Goal: Task Accomplishment & Management: Manage account settings

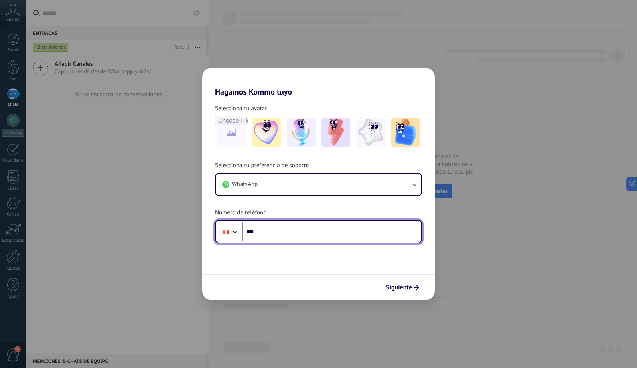
click at [295, 237] on input "***" at bounding box center [331, 232] width 179 height 18
type input "**********"
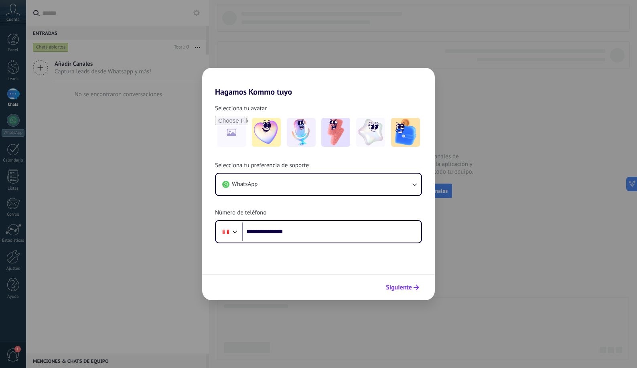
click at [400, 290] on span "Siguiente" at bounding box center [399, 288] width 26 height 6
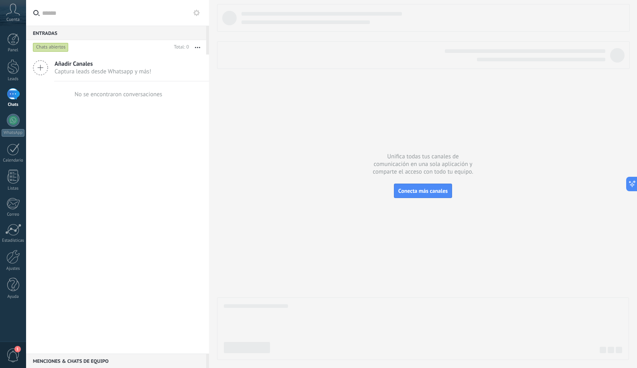
click at [13, 96] on div at bounding box center [13, 94] width 13 height 12
click at [11, 63] on div at bounding box center [13, 66] width 12 height 15
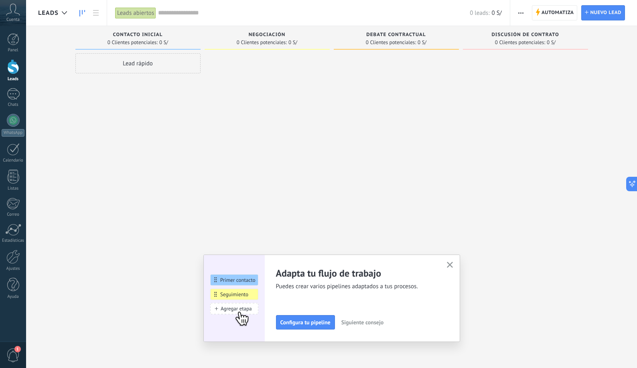
click at [454, 266] on button "button" at bounding box center [450, 265] width 10 height 11
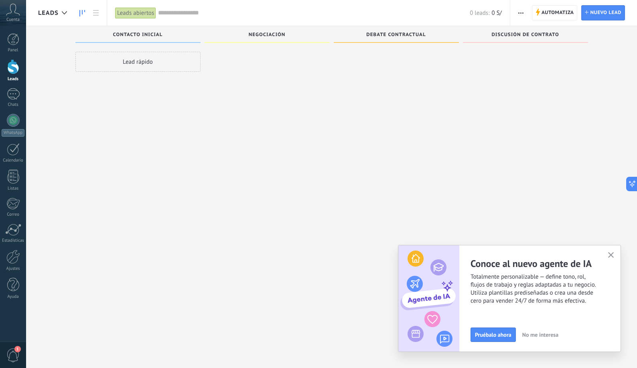
scroll to position [2, 0]
click at [614, 256] on icon "button" at bounding box center [611, 255] width 6 height 6
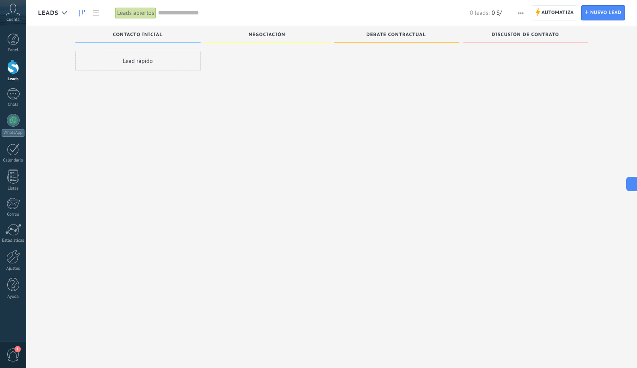
click at [10, 70] on div at bounding box center [13, 66] width 12 height 15
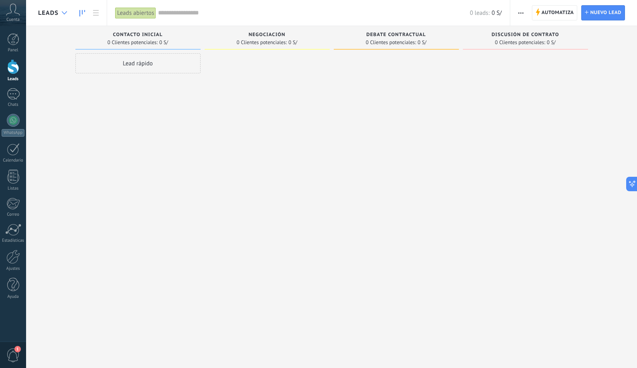
click at [62, 14] on icon at bounding box center [64, 12] width 5 height 3
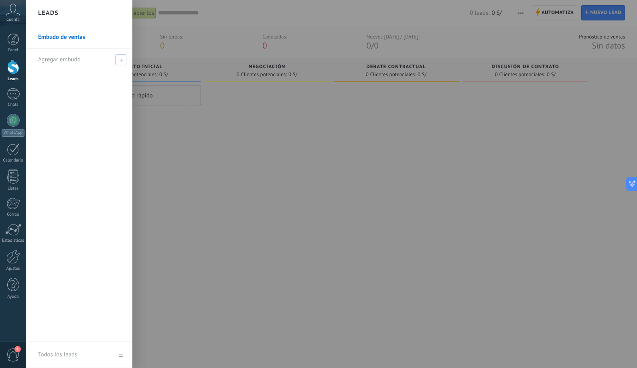
click at [120, 59] on icon at bounding box center [121, 60] width 4 height 4
click at [77, 37] on link "Embudo de ventas" at bounding box center [81, 37] width 86 height 22
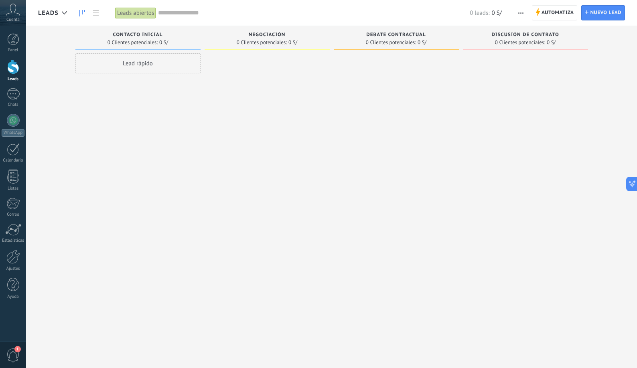
click at [56, 12] on span "Leads" at bounding box center [48, 13] width 20 height 8
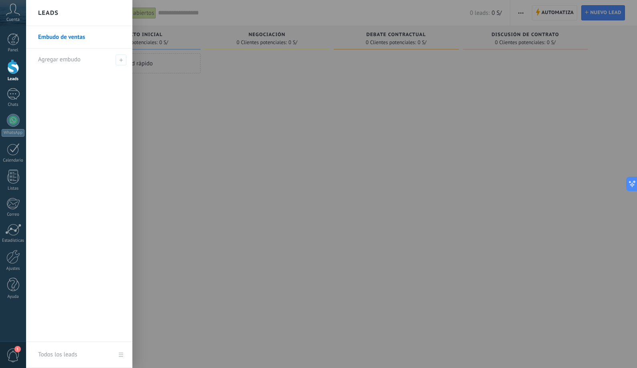
click at [448, 146] on div at bounding box center [344, 184] width 637 height 368
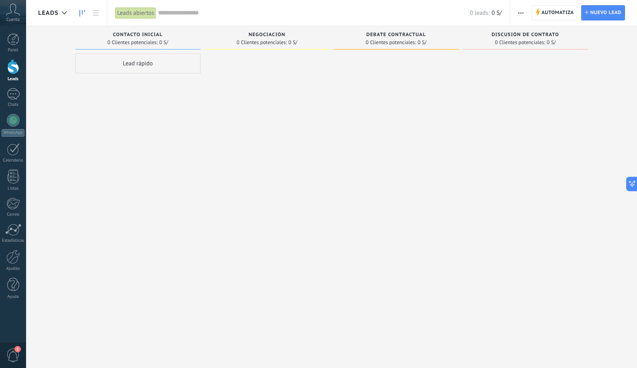
click at [18, 15] on icon at bounding box center [13, 10] width 14 height 12
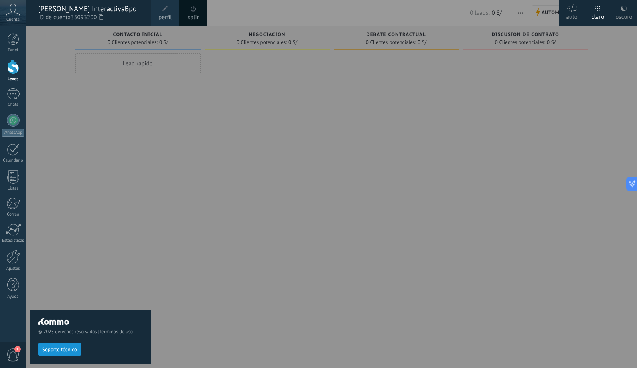
click at [191, 16] on link "salir" at bounding box center [193, 17] width 11 height 9
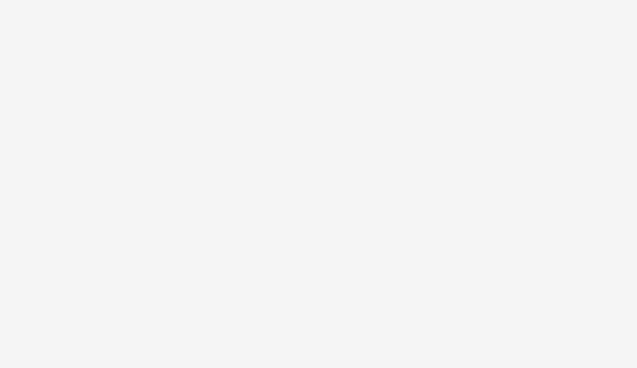
scroll to position [14, 0]
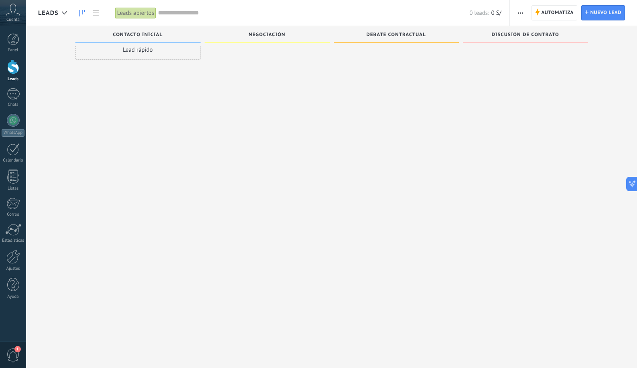
click at [166, 133] on div "Lead rápido" at bounding box center [137, 172] width 125 height 264
click at [15, 68] on div at bounding box center [13, 66] width 12 height 15
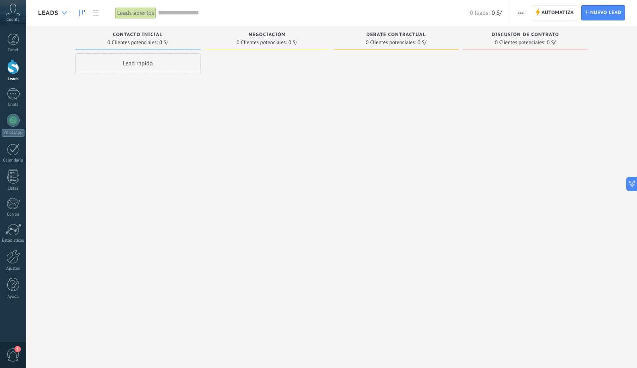
click at [59, 13] on div at bounding box center [64, 13] width 13 height 16
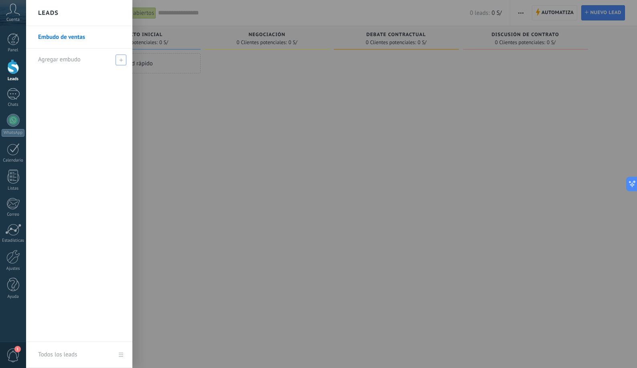
click at [116, 59] on span at bounding box center [121, 60] width 11 height 11
click at [68, 59] on input "text" at bounding box center [75, 59] width 75 height 13
type input "**********"
click at [122, 61] on span at bounding box center [121, 60] width 7 height 6
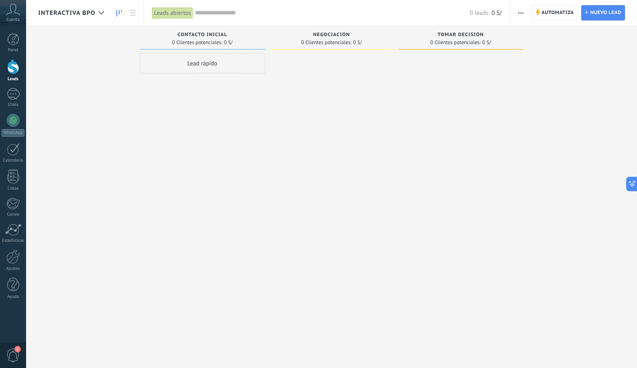
click at [260, 110] on div "Lead rápido" at bounding box center [202, 185] width 125 height 264
click at [518, 13] on icon "button" at bounding box center [520, 12] width 5 height 1
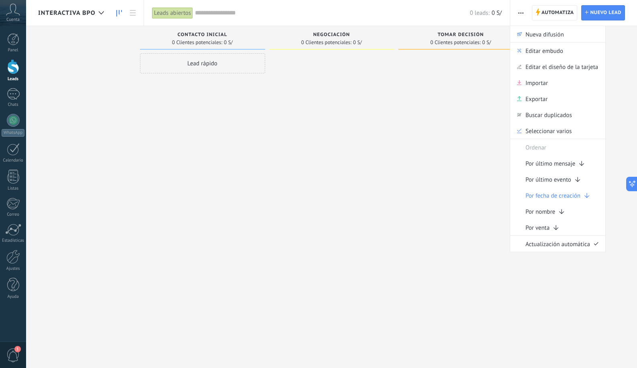
click at [522, 14] on span "button" at bounding box center [520, 12] width 5 height 15
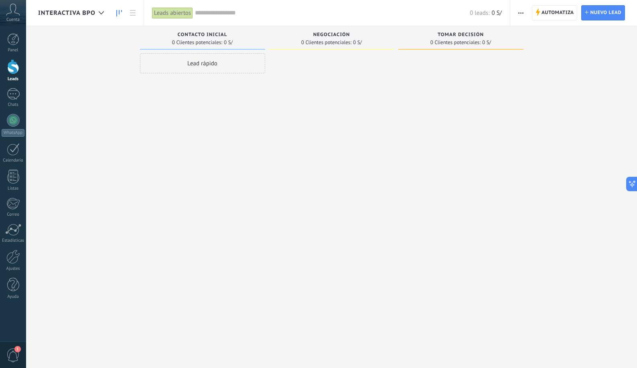
click at [522, 14] on span "button" at bounding box center [520, 12] width 5 height 15
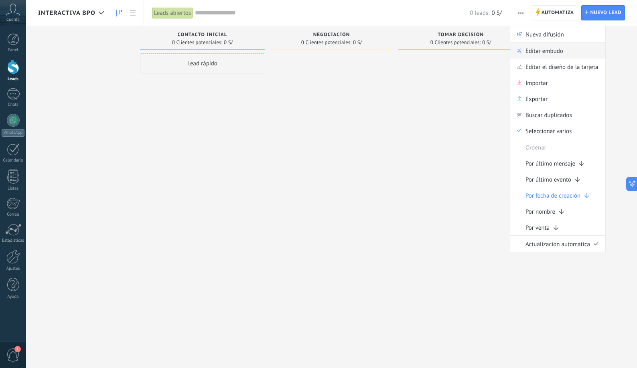
click at [541, 47] on span "Editar embudo" at bounding box center [545, 51] width 38 height 16
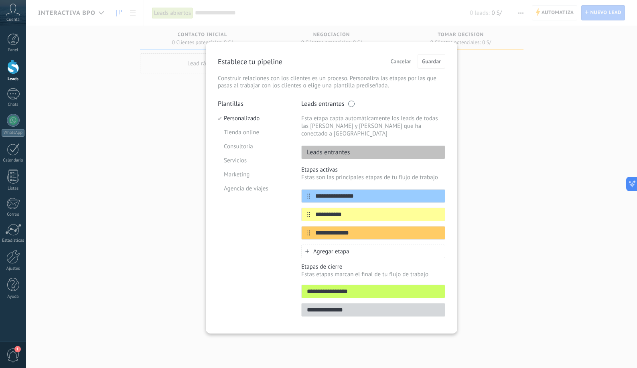
click at [334, 248] on span "Agregar etapa" at bounding box center [331, 252] width 36 height 8
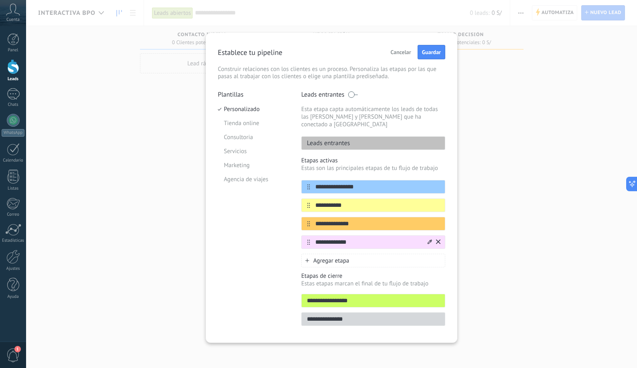
click at [352, 238] on input "**********" at bounding box center [368, 242] width 116 height 8
type input "**********"
click at [253, 233] on div "Plantillas Personalizado Tienda online Consultoria Servicios Marketing Agencia …" at bounding box center [253, 211] width 71 height 240
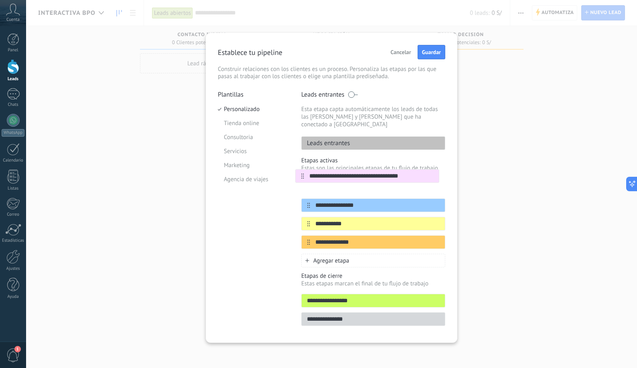
drag, startPoint x: 306, startPoint y: 230, endPoint x: 300, endPoint y: 171, distance: 58.9
click at [300, 171] on div "**********" at bounding box center [332, 211] width 228 height 240
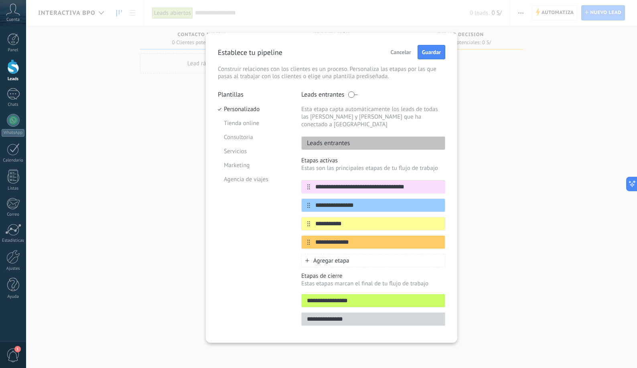
click at [335, 257] on span "Agregar etapa" at bounding box center [331, 261] width 36 height 8
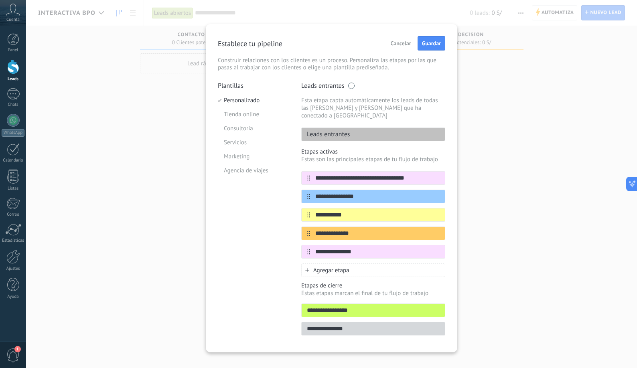
scroll to position [1, 0]
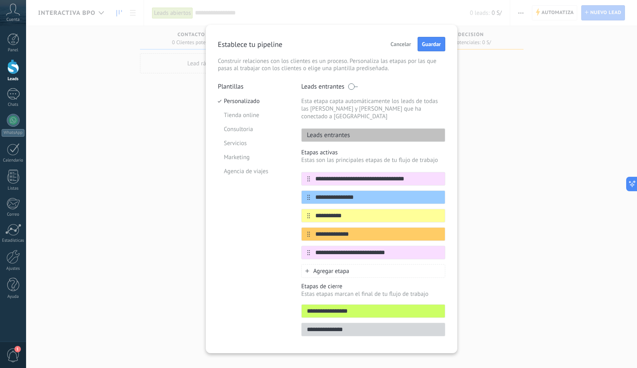
type input "**********"
click at [256, 248] on div "Plantillas Personalizado Tienda online Consultoria Servicios Marketing Agencia …" at bounding box center [253, 212] width 71 height 259
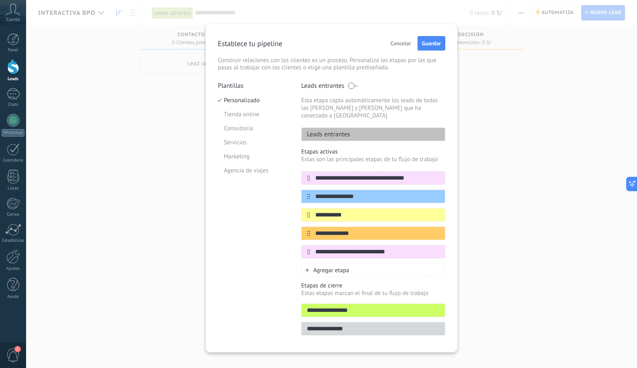
click at [256, 250] on div "Plantillas Personalizado Tienda online Consultoria Servicios Marketing Agencia …" at bounding box center [253, 211] width 71 height 259
click at [329, 267] on span "Agregar etapa" at bounding box center [331, 271] width 36 height 8
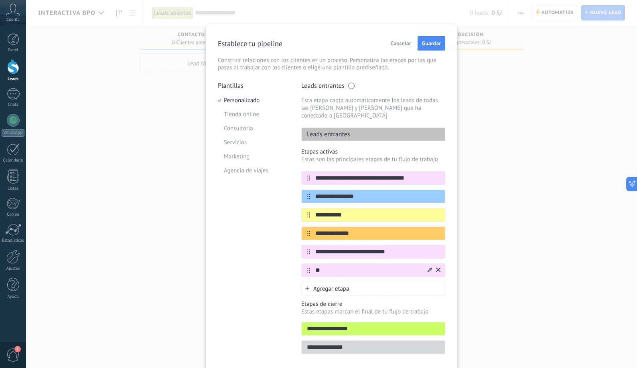
type input "*"
type input "**********"
click at [286, 243] on div "Plantillas Personalizado Tienda online Consultoria Servicios Marketing Agencia …" at bounding box center [253, 220] width 71 height 277
click at [333, 285] on span "Agregar etapa" at bounding box center [331, 289] width 36 height 8
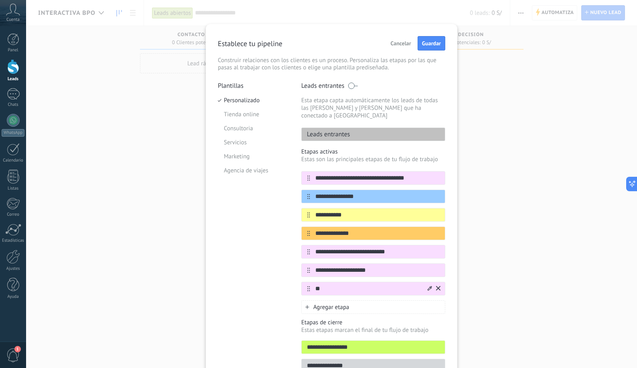
type input "*"
type input "**********"
click at [329, 248] on input "**********" at bounding box center [368, 252] width 116 height 8
click at [337, 248] on input "**********" at bounding box center [368, 252] width 116 height 8
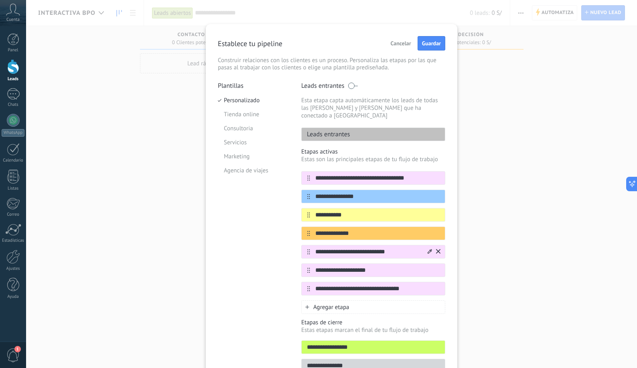
click at [337, 248] on input "**********" at bounding box center [368, 252] width 116 height 8
click at [339, 248] on input "**********" at bounding box center [368, 252] width 116 height 8
click at [408, 291] on div "**********" at bounding box center [373, 231] width 144 height 166
click at [398, 285] on input "**********" at bounding box center [368, 289] width 116 height 8
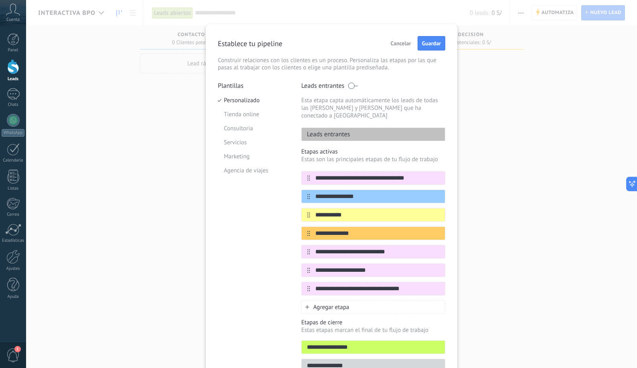
click at [383, 301] on div "Agregar etapa" at bounding box center [373, 308] width 144 height 14
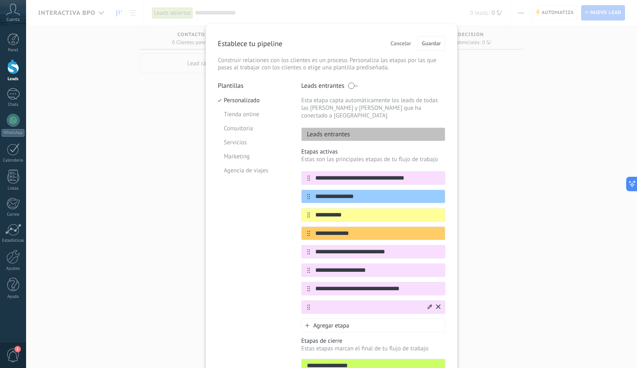
click at [351, 303] on input "text" at bounding box center [368, 307] width 116 height 8
drag, startPoint x: 343, startPoint y: 302, endPoint x: 289, endPoint y: 298, distance: 53.9
click at [291, 298] on div "**********" at bounding box center [332, 239] width 228 height 314
paste input "********"
drag, startPoint x: 319, startPoint y: 298, endPoint x: 287, endPoint y: 297, distance: 32.1
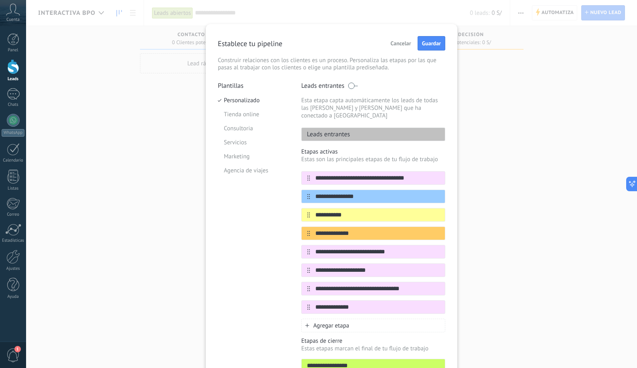
click at [287, 297] on div "**********" at bounding box center [332, 239] width 228 height 314
paste input "**********"
type input "**********"
click at [453, 289] on div "**********" at bounding box center [332, 216] width 252 height 384
click at [327, 322] on span "Agregar etapa" at bounding box center [331, 326] width 36 height 8
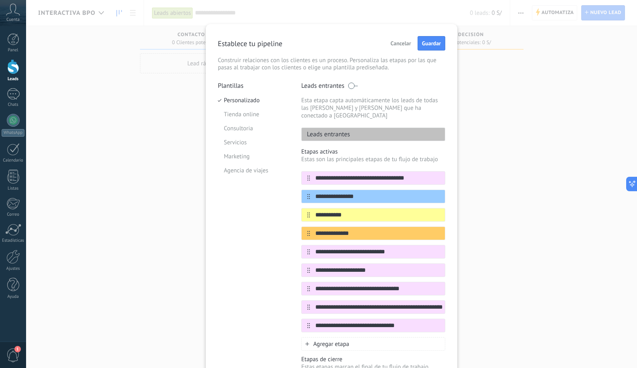
type input "**********"
click at [402, 337] on div "Agregar etapa" at bounding box center [373, 344] width 144 height 14
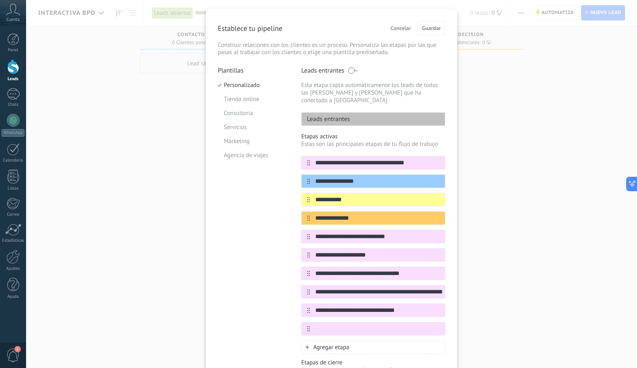
scroll to position [27, 0]
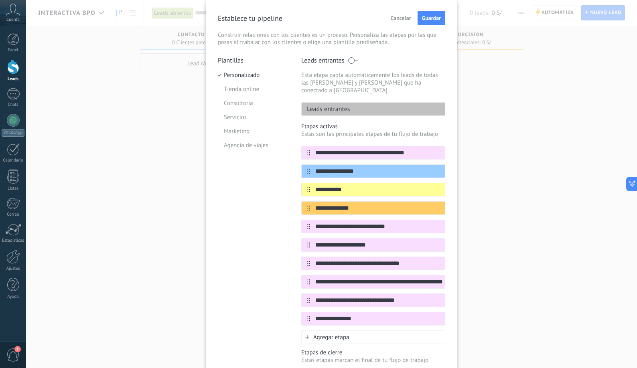
type input "**********"
click at [228, 276] on div "Plantillas Personalizado Tienda online Consultoria Servicios Marketing Agencia …" at bounding box center [253, 232] width 71 height 351
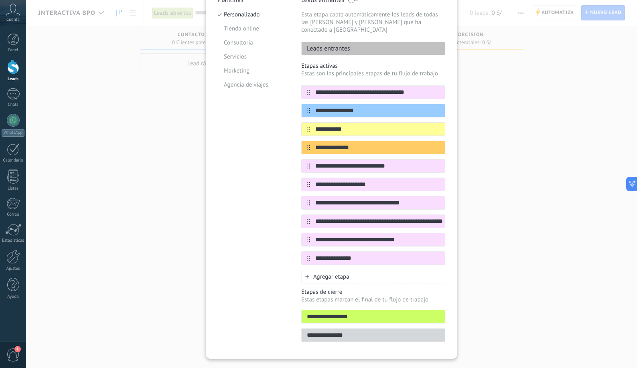
scroll to position [89, 0]
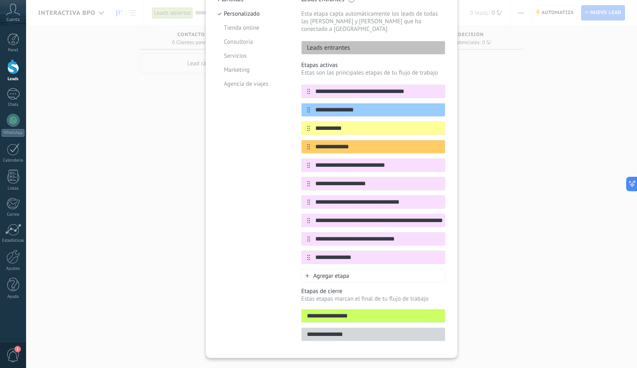
click at [321, 272] on span "Agregar etapa" at bounding box center [331, 276] width 36 height 8
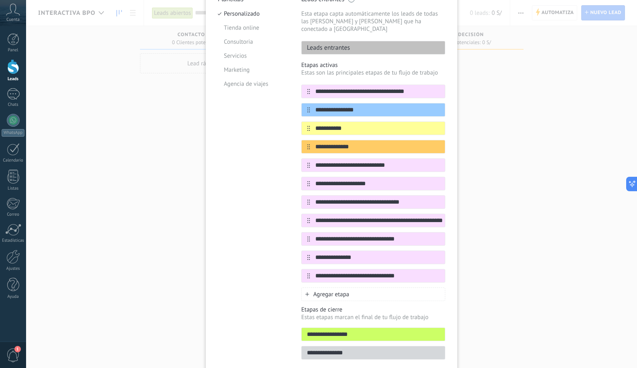
type input "**********"
click at [279, 257] on div "Plantillas Personalizado Tienda online Consultoria Servicios Marketing Agencia …" at bounding box center [253, 180] width 71 height 370
click at [346, 291] on span "Agregar etapa" at bounding box center [331, 295] width 36 height 8
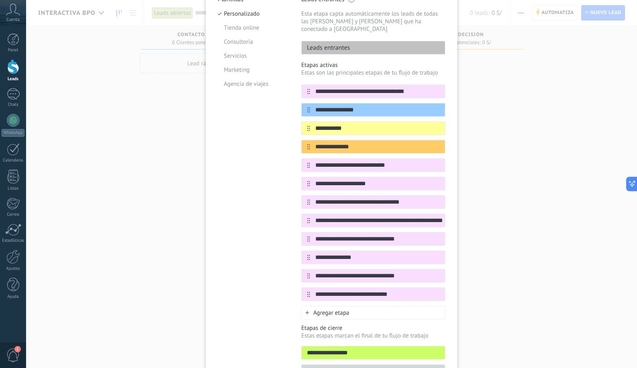
type input "**********"
click at [451, 249] on div "**********" at bounding box center [332, 166] width 252 height 458
click at [367, 306] on div "Agregar etapa" at bounding box center [373, 313] width 144 height 14
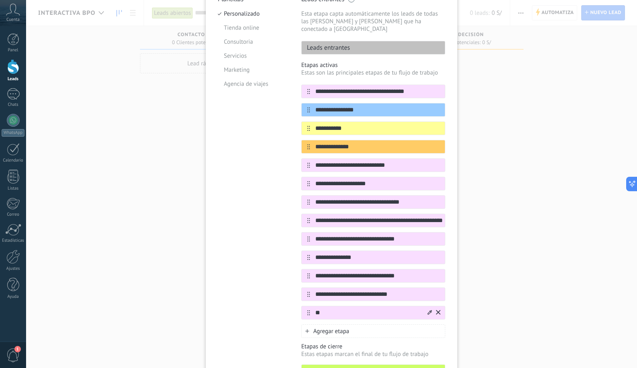
type input "*"
click at [449, 281] on div "**********" at bounding box center [332, 175] width 252 height 476
click at [411, 309] on input "**********" at bounding box center [368, 313] width 116 height 8
click at [415, 309] on input "**********" at bounding box center [368, 313] width 116 height 8
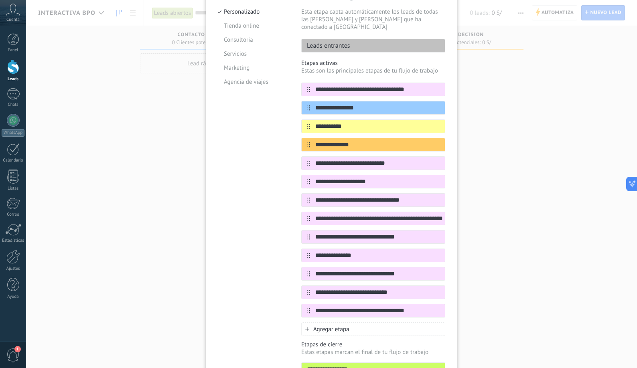
type input "**********"
click at [347, 315] on div "**********" at bounding box center [373, 197] width 144 height 277
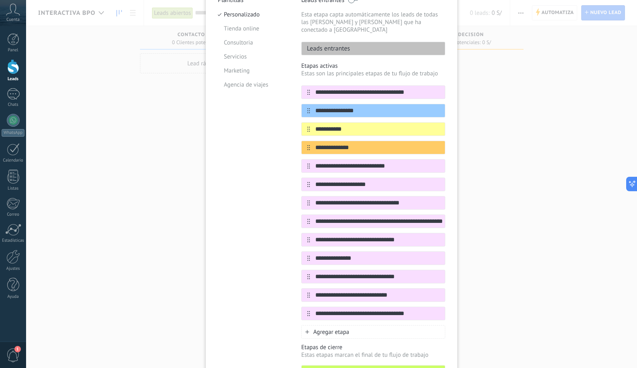
click at [344, 325] on div "Agregar etapa" at bounding box center [373, 332] width 144 height 14
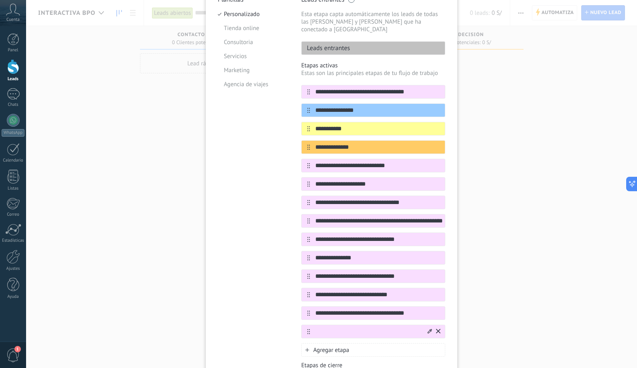
scroll to position [89, 0]
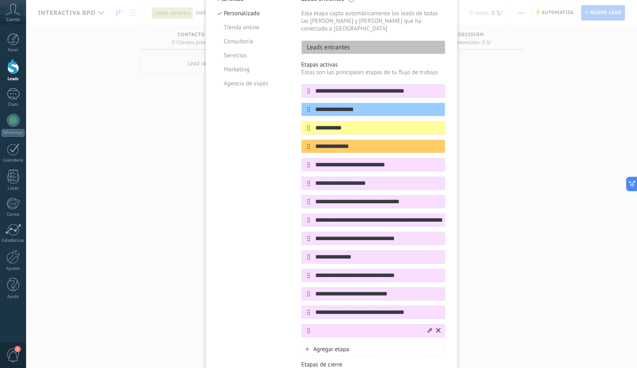
type input "*"
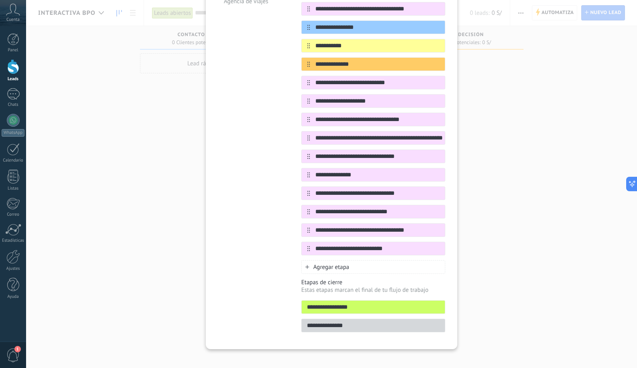
scroll to position [171, 0]
type input "**********"
click at [331, 264] on span "Agregar etapa" at bounding box center [331, 268] width 36 height 8
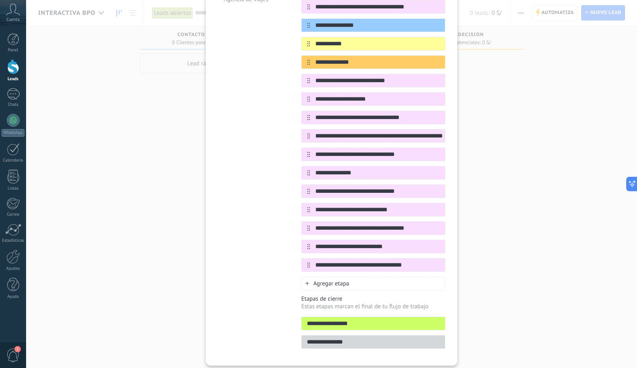
type input "**********"
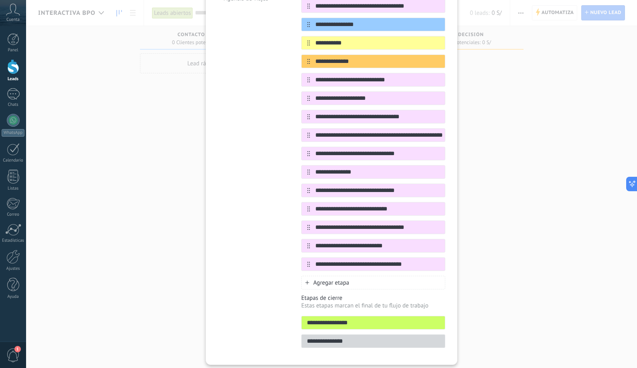
drag, startPoint x: 365, startPoint y: 317, endPoint x: 284, endPoint y: 316, distance: 81.5
click at [284, 316] on div "**********" at bounding box center [332, 131] width 228 height 443
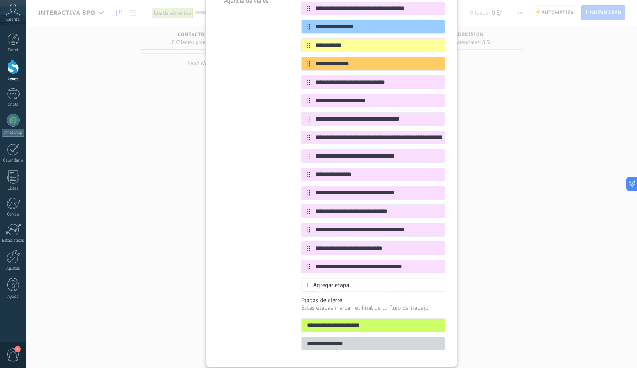
type input "**********"
click at [325, 340] on input "**********" at bounding box center [373, 344] width 143 height 8
drag, startPoint x: 354, startPoint y: 335, endPoint x: 305, endPoint y: 332, distance: 48.2
click at [305, 340] on input "**********" at bounding box center [373, 344] width 143 height 8
type input "*"
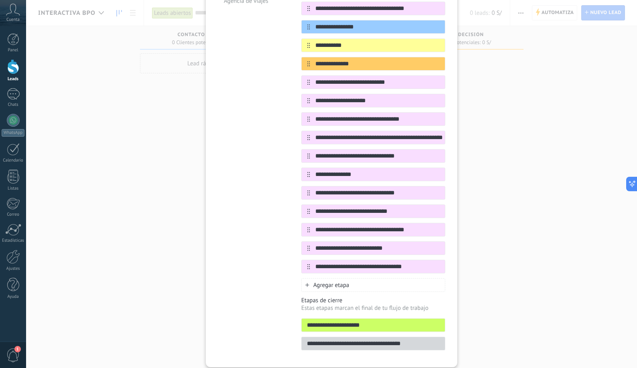
type input "**********"
click at [455, 230] on div "**********" at bounding box center [332, 110] width 252 height 513
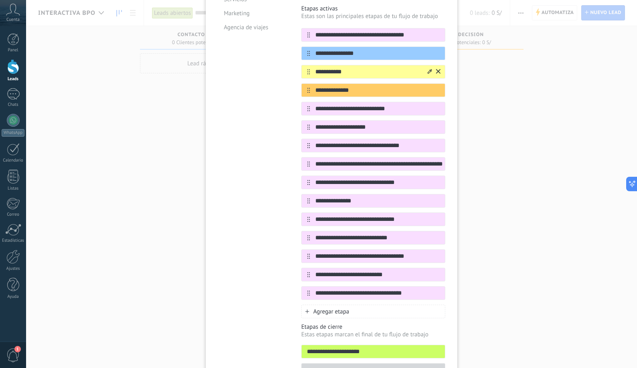
scroll to position [134, 0]
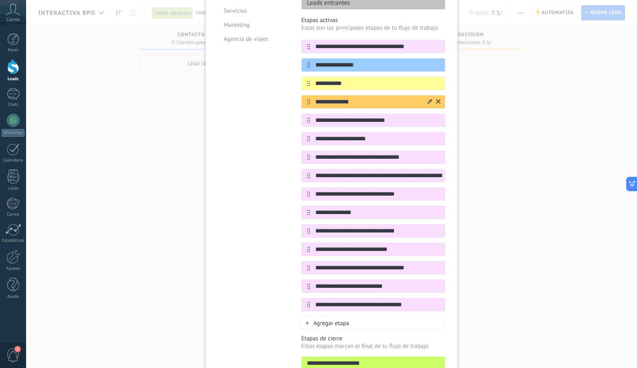
click at [437, 99] on icon at bounding box center [438, 101] width 4 height 4
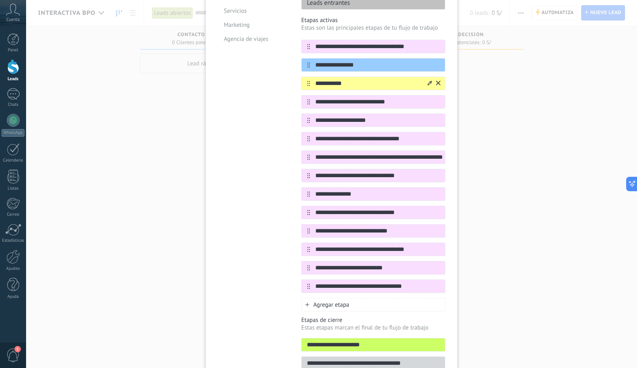
click at [438, 81] on icon at bounding box center [438, 83] width 4 height 5
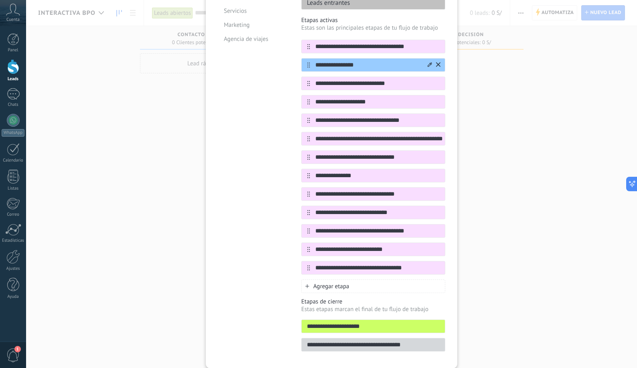
click at [439, 62] on icon at bounding box center [438, 64] width 4 height 4
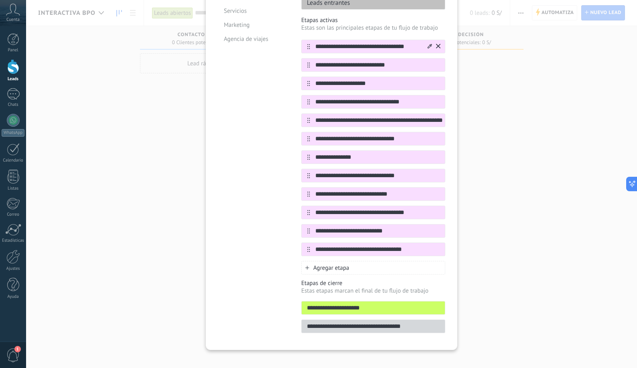
click at [429, 44] on icon at bounding box center [430, 46] width 4 height 4
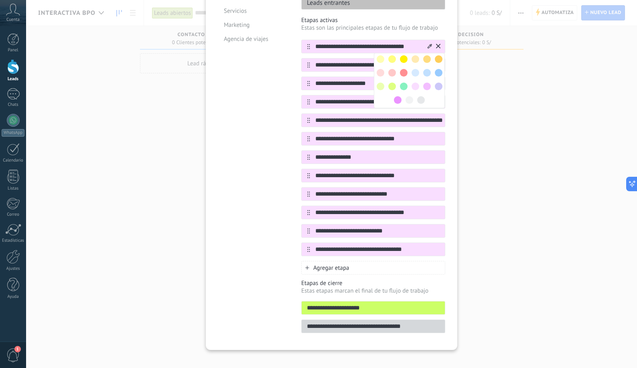
click at [389, 69] on span at bounding box center [392, 73] width 8 height 8
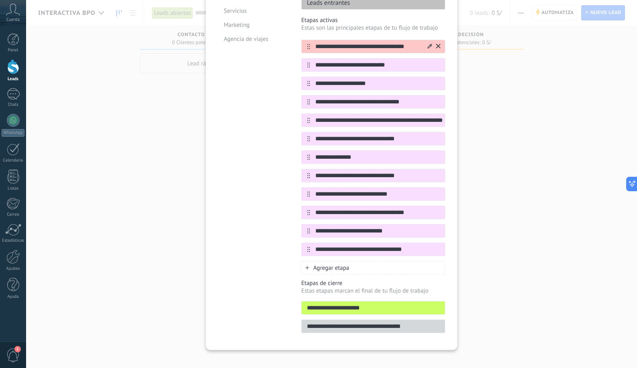
click at [428, 44] on icon at bounding box center [430, 46] width 4 height 5
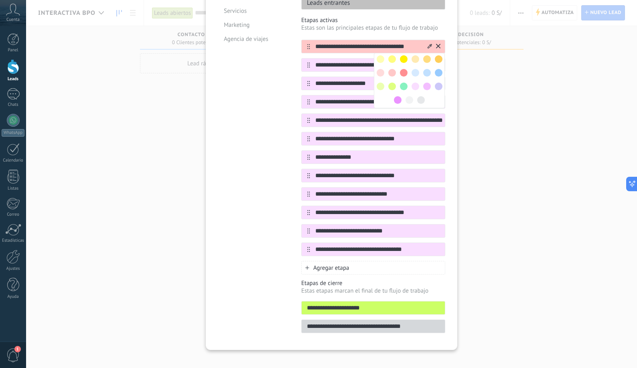
click at [381, 69] on span at bounding box center [381, 73] width 8 height 8
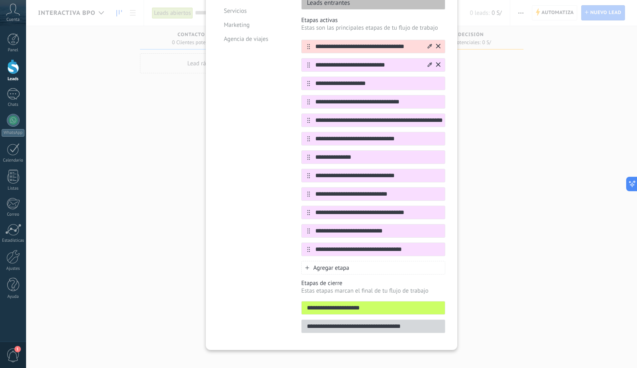
click at [400, 61] on input "**********" at bounding box center [368, 65] width 116 height 8
click at [428, 62] on icon at bounding box center [430, 64] width 4 height 4
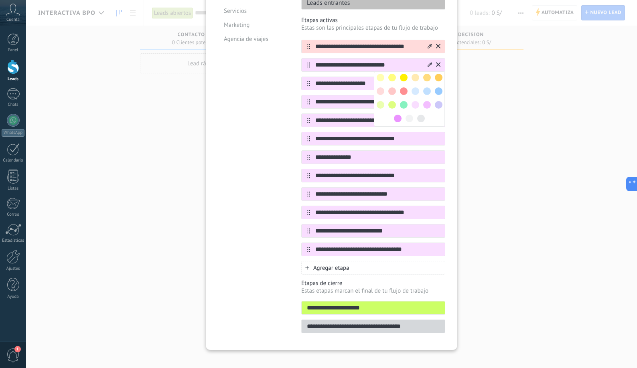
click at [415, 101] on span at bounding box center [416, 105] width 8 height 8
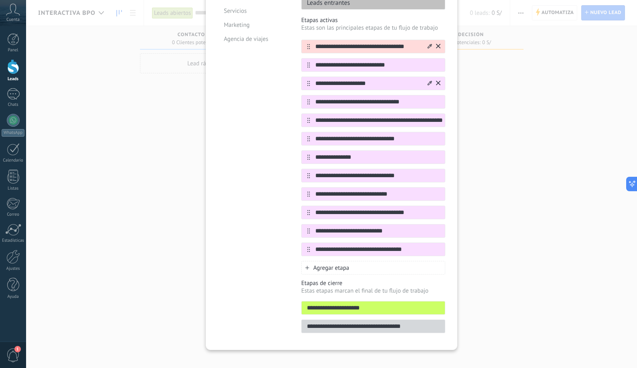
click at [428, 81] on icon at bounding box center [430, 83] width 4 height 4
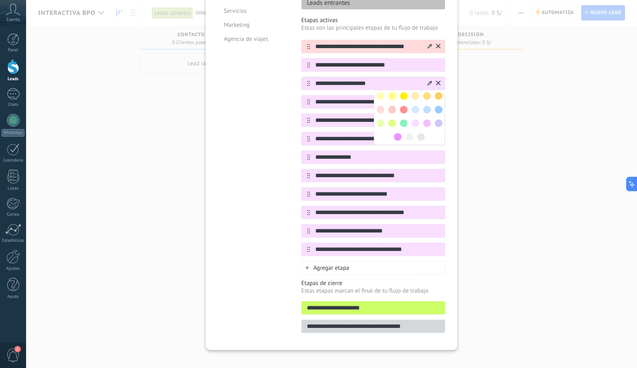
click at [428, 106] on span at bounding box center [427, 110] width 8 height 8
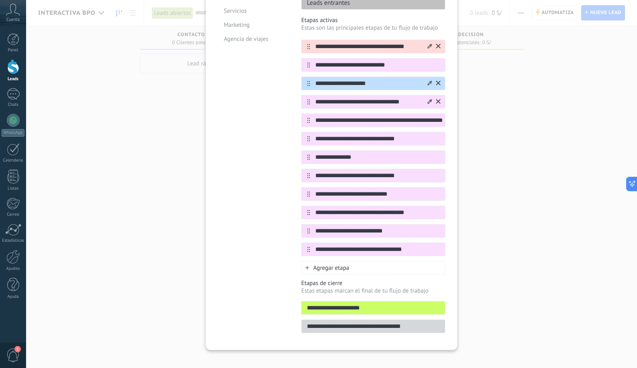
click at [429, 99] on icon at bounding box center [430, 101] width 4 height 5
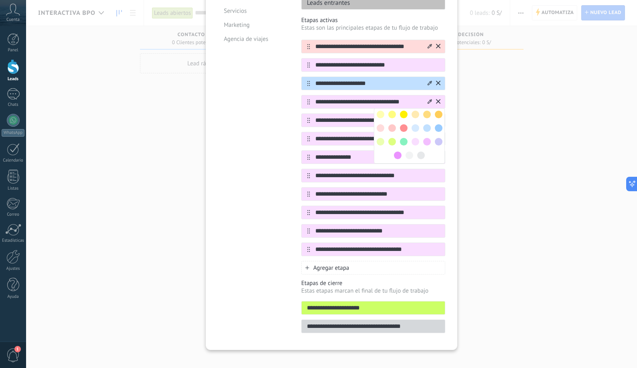
click at [437, 111] on span at bounding box center [439, 115] width 8 height 8
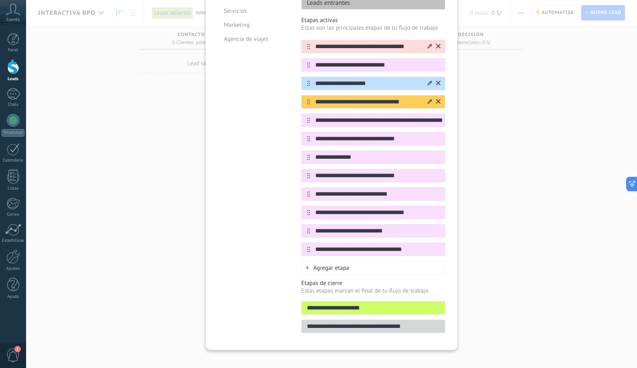
click at [429, 99] on icon at bounding box center [430, 101] width 4 height 4
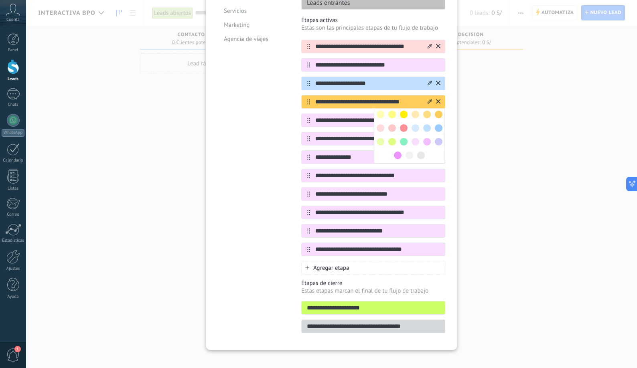
click at [423, 111] on span at bounding box center [427, 115] width 8 height 8
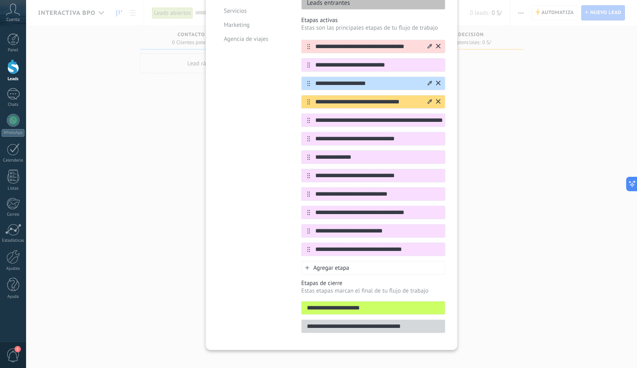
click at [429, 99] on icon at bounding box center [430, 101] width 4 height 5
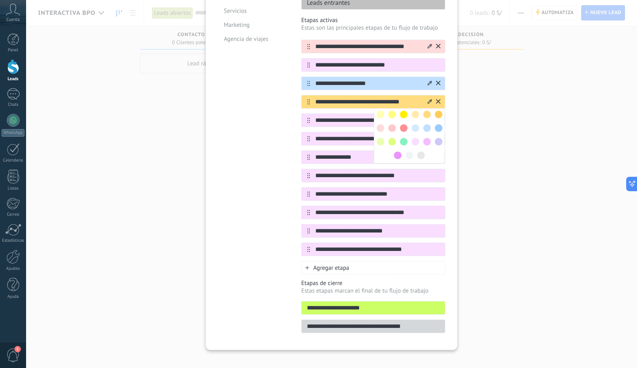
click at [402, 111] on span at bounding box center [404, 115] width 8 height 8
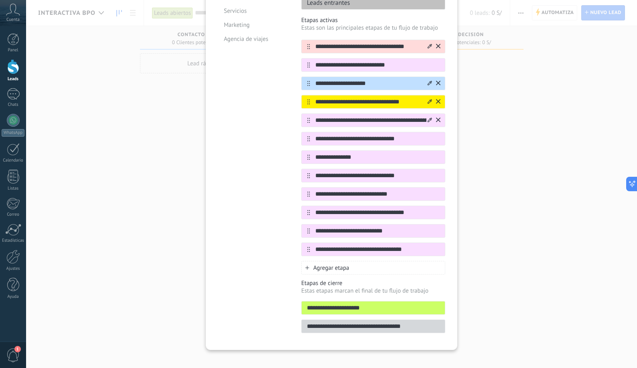
click at [429, 118] on icon at bounding box center [430, 120] width 4 height 4
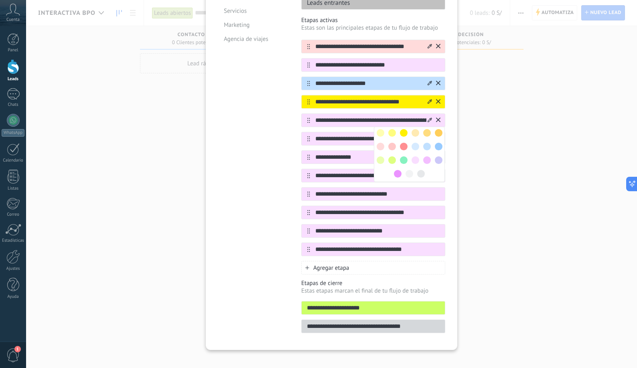
click at [426, 129] on span at bounding box center [427, 133] width 8 height 8
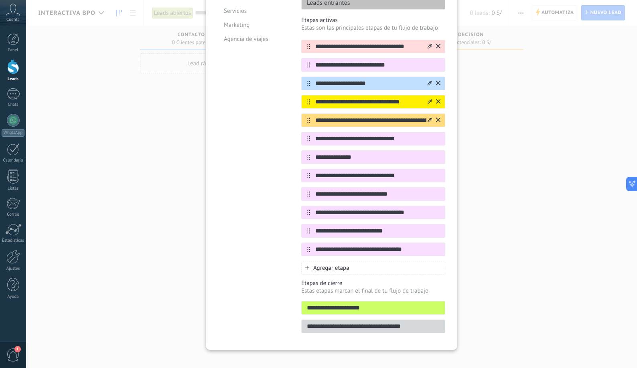
click at [429, 118] on icon at bounding box center [430, 120] width 4 height 4
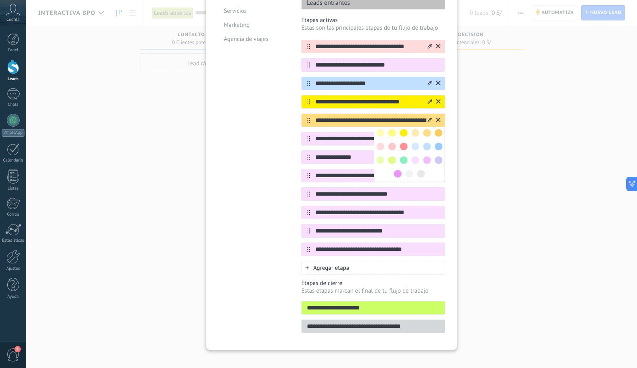
click at [415, 129] on span at bounding box center [416, 133] width 8 height 8
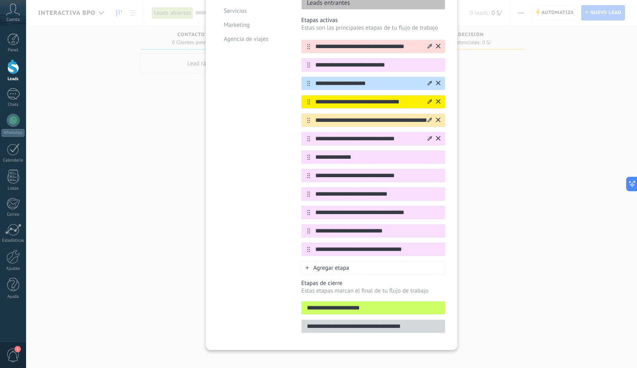
click at [428, 136] on icon at bounding box center [430, 138] width 4 height 4
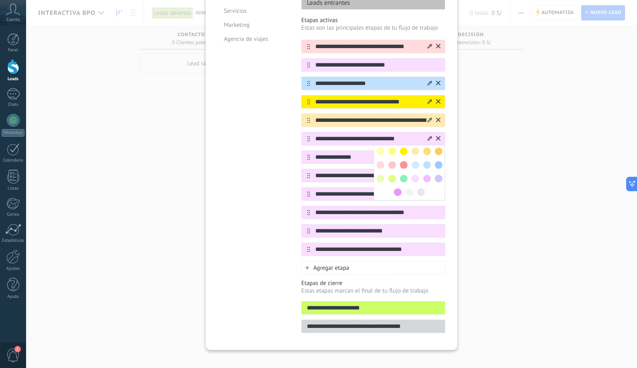
click at [390, 161] on span at bounding box center [392, 165] width 8 height 8
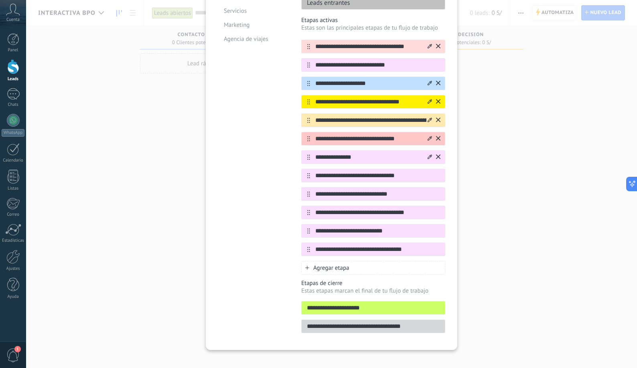
click at [429, 154] on icon at bounding box center [430, 156] width 4 height 4
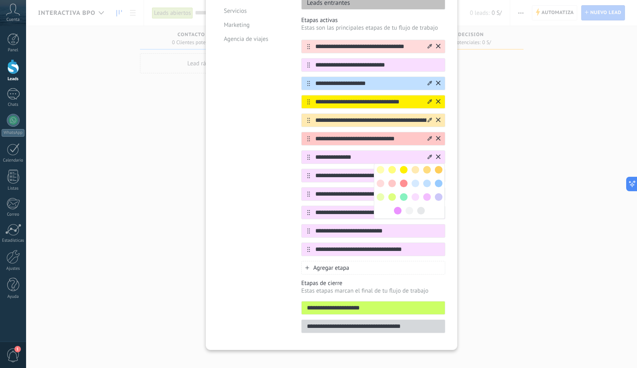
click at [416, 180] on span at bounding box center [416, 184] width 8 height 8
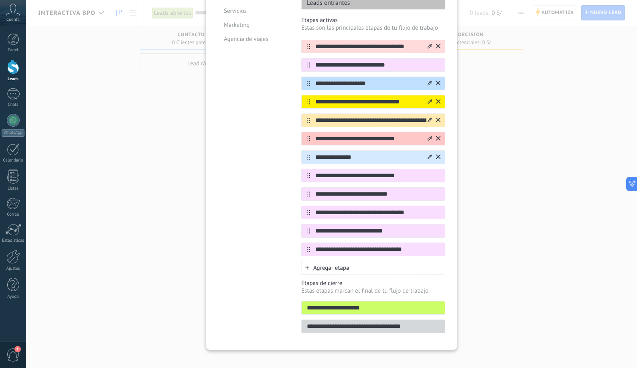
click at [428, 154] on icon at bounding box center [430, 156] width 4 height 4
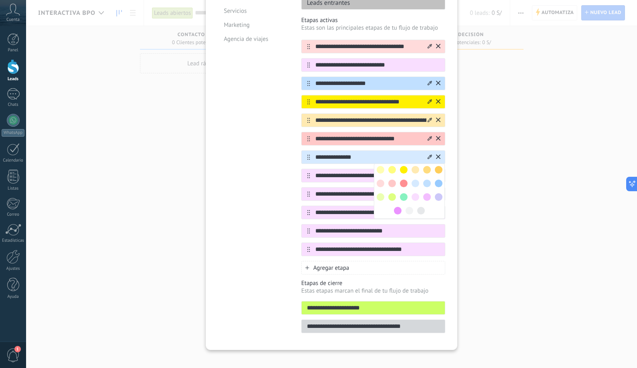
click at [424, 180] on span at bounding box center [427, 184] width 8 height 8
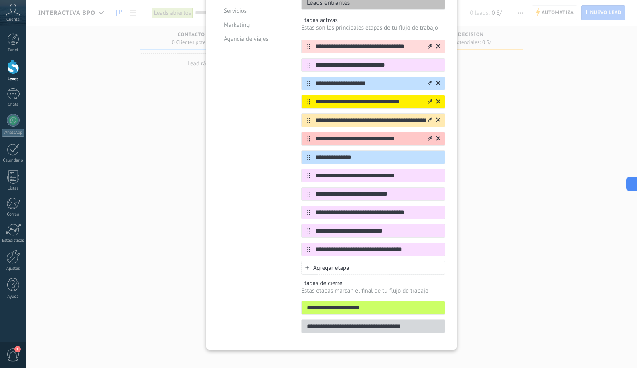
click at [429, 81] on icon at bounding box center [430, 83] width 4 height 5
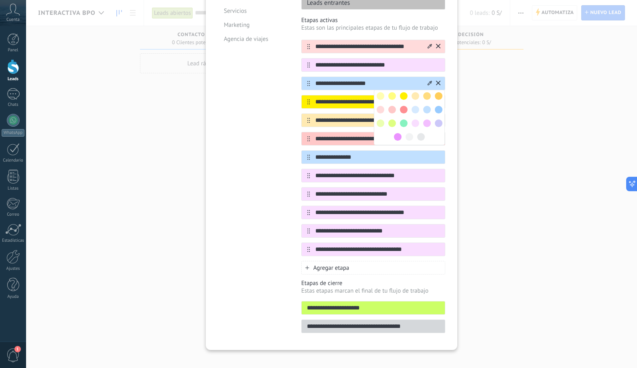
click at [436, 120] on span at bounding box center [439, 124] width 8 height 8
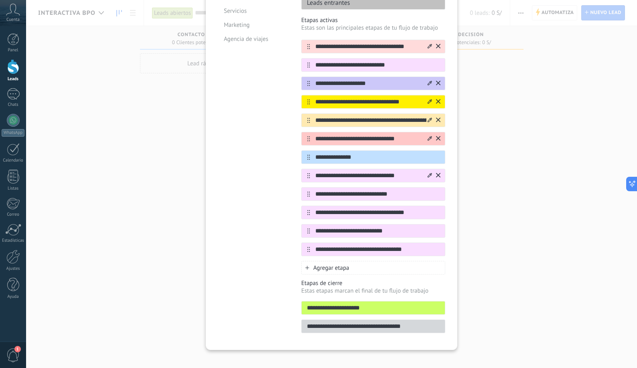
click at [430, 173] on icon at bounding box center [430, 175] width 4 height 4
click at [404, 198] on span at bounding box center [404, 202] width 8 height 8
click at [429, 191] on icon at bounding box center [430, 193] width 4 height 4
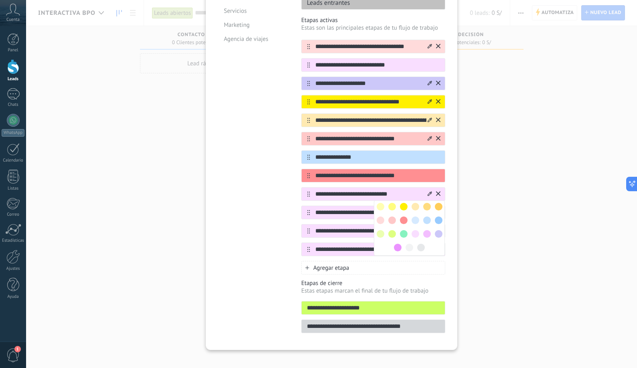
click at [393, 230] on span at bounding box center [392, 234] width 8 height 8
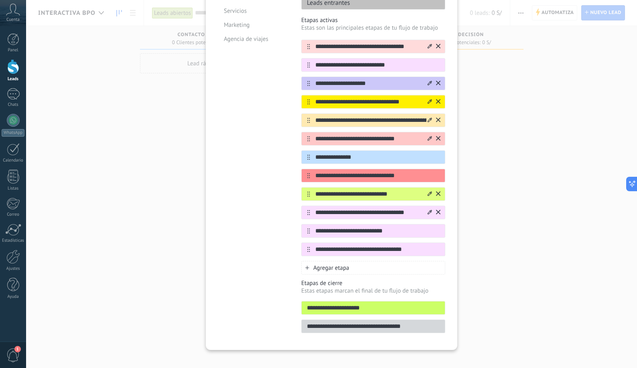
click at [428, 210] on icon at bounding box center [430, 212] width 4 height 5
click at [403, 249] on span at bounding box center [404, 253] width 8 height 8
click at [428, 228] on icon at bounding box center [430, 230] width 4 height 5
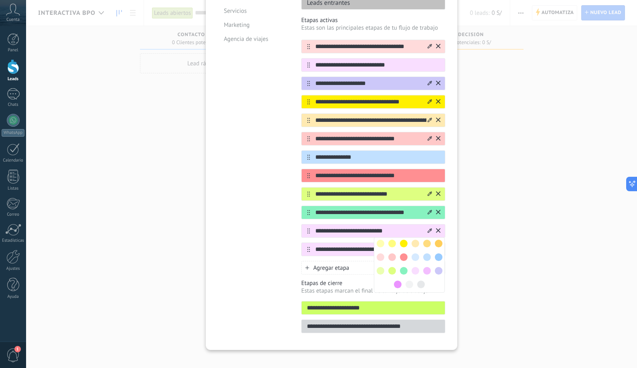
click at [380, 267] on span at bounding box center [381, 271] width 8 height 8
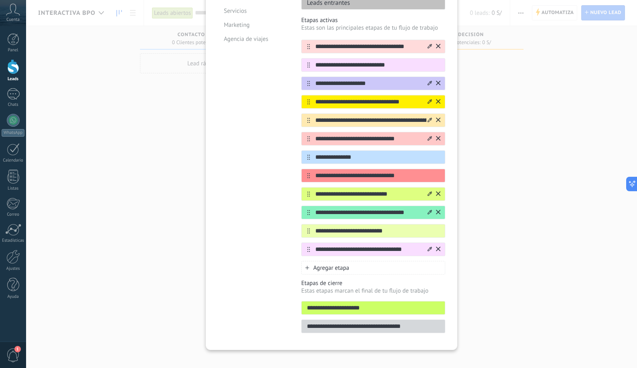
click at [428, 246] on div at bounding box center [430, 250] width 4 height 8
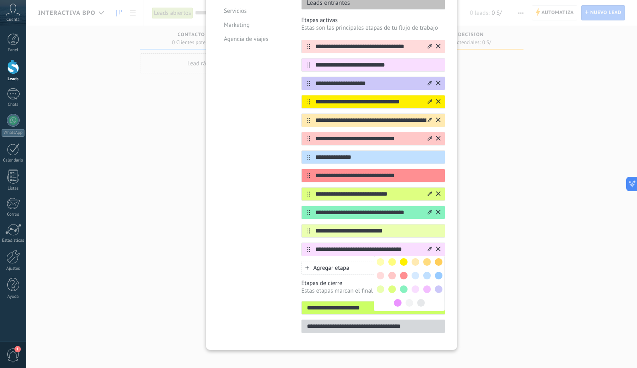
click at [409, 299] on span at bounding box center [410, 303] width 8 height 8
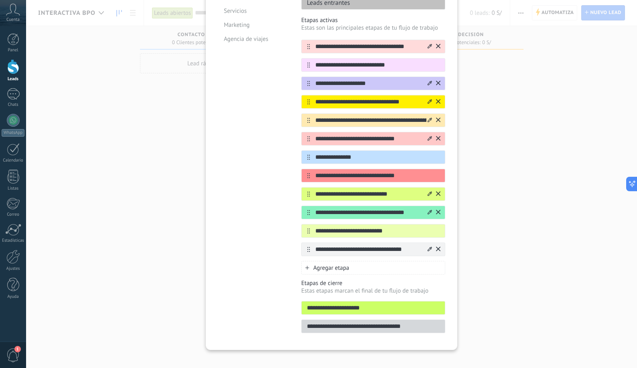
click at [428, 247] on icon at bounding box center [430, 249] width 4 height 5
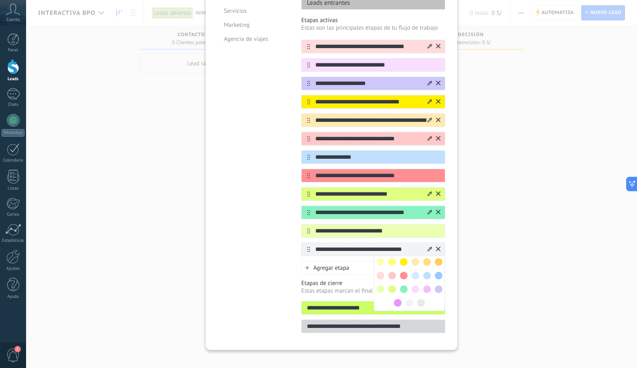
click at [421, 299] on span at bounding box center [421, 303] width 8 height 8
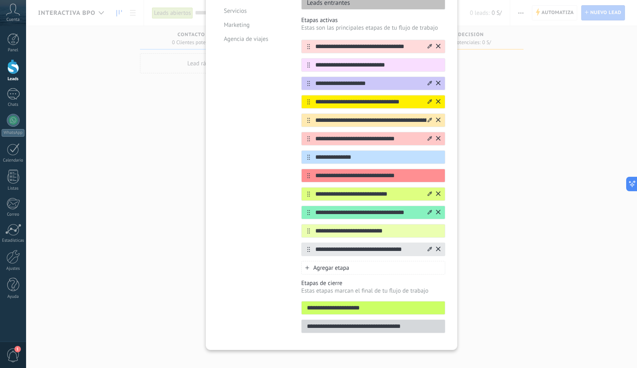
click at [261, 234] on div "Plantillas Personalizado Tienda online Consultoria Servicios Marketing Agencia …" at bounding box center [253, 144] width 71 height 388
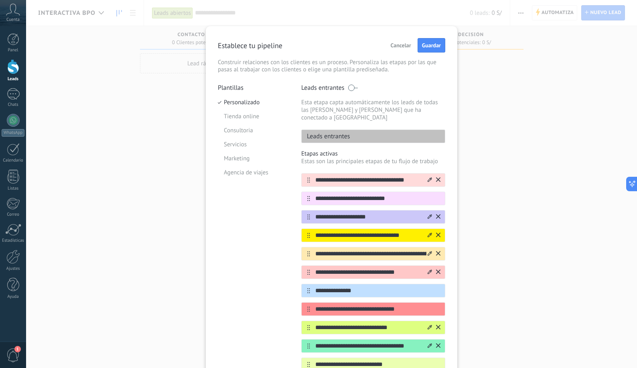
scroll to position [0, 0]
click at [439, 45] on span "Guardar" at bounding box center [431, 46] width 19 height 6
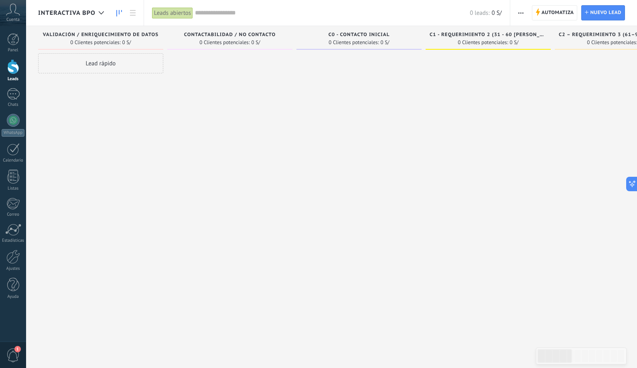
drag, startPoint x: 272, startPoint y: 123, endPoint x: 320, endPoint y: 123, distance: 47.4
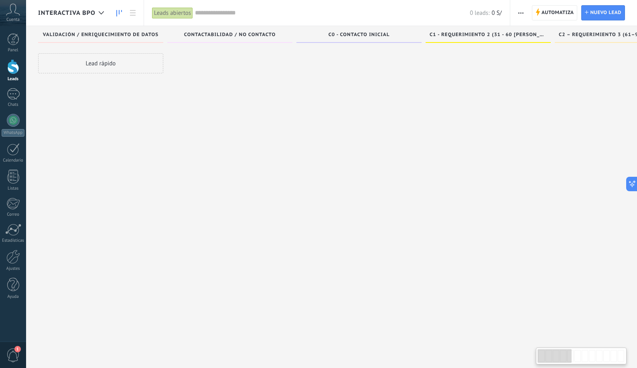
scroll to position [2, 0]
click at [522, 10] on span "button" at bounding box center [520, 12] width 5 height 15
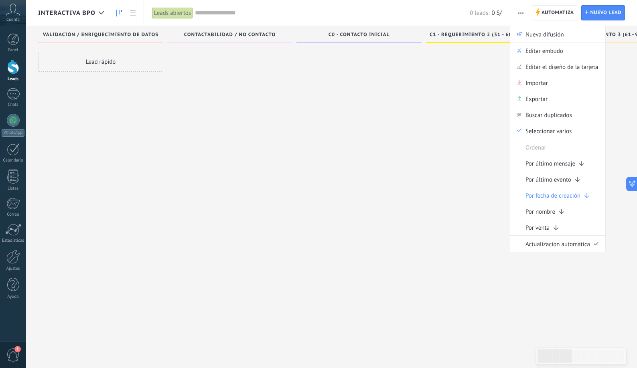
click at [377, 105] on div at bounding box center [359, 184] width 125 height 264
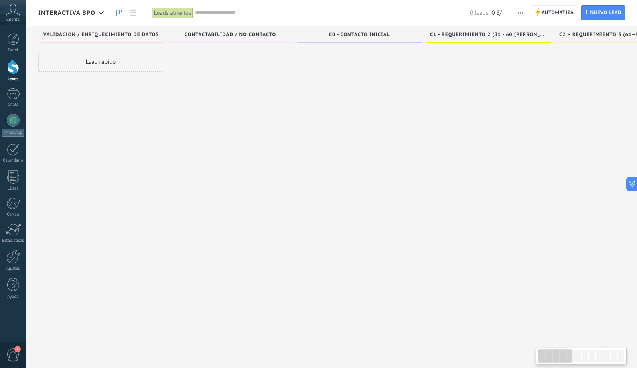
scroll to position [0, 0]
click at [101, 14] on div at bounding box center [101, 13] width 13 height 16
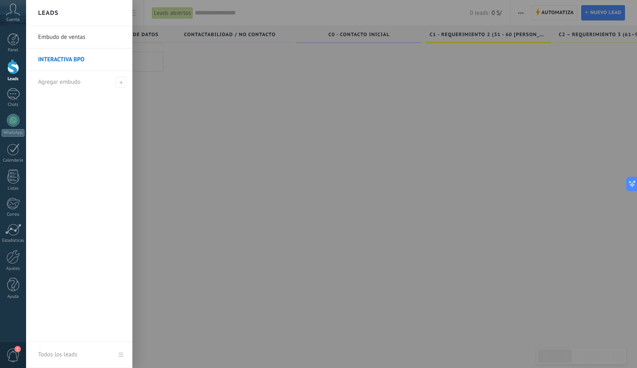
click at [79, 59] on link "INTERACTIVA BPO" at bounding box center [81, 60] width 86 height 22
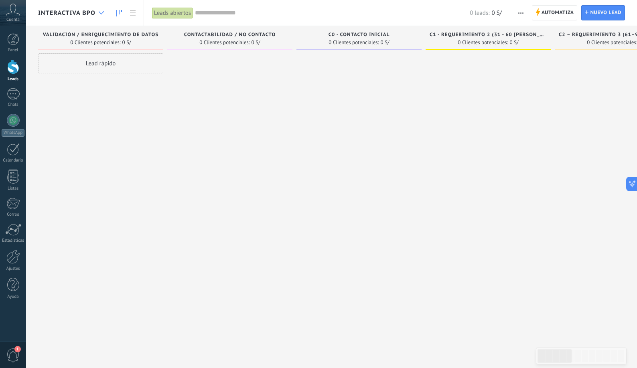
click at [104, 12] on use at bounding box center [101, 12] width 5 height 3
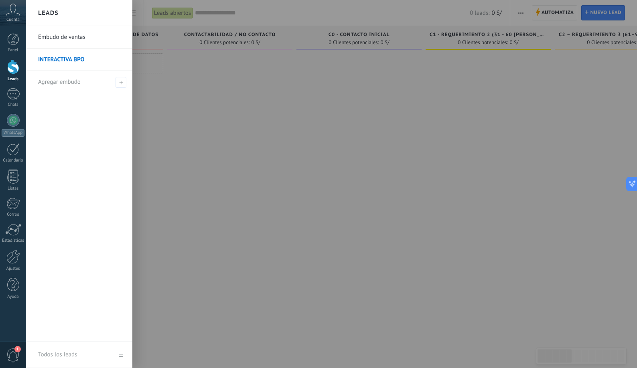
click at [195, 138] on div at bounding box center [344, 184] width 637 height 368
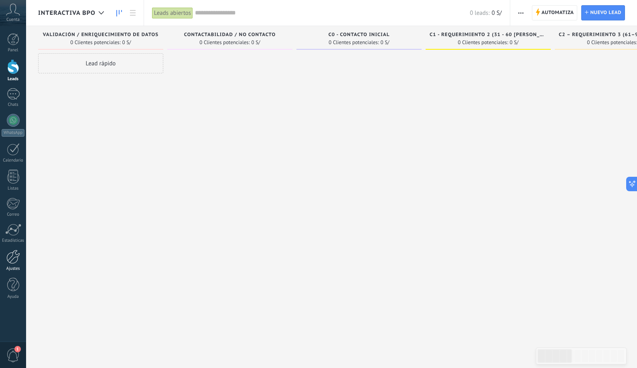
click at [12, 263] on div at bounding box center [13, 257] width 14 height 14
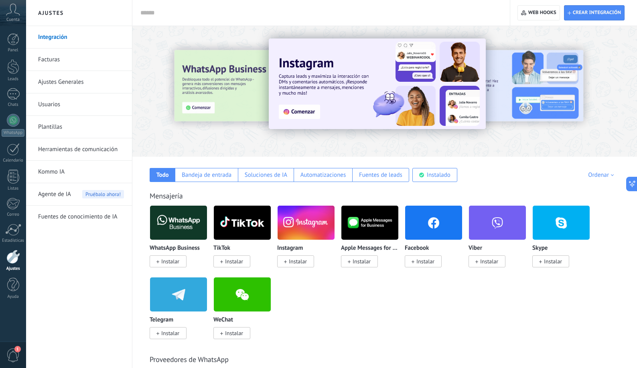
click at [60, 79] on link "Ajustes Generales" at bounding box center [81, 82] width 86 height 22
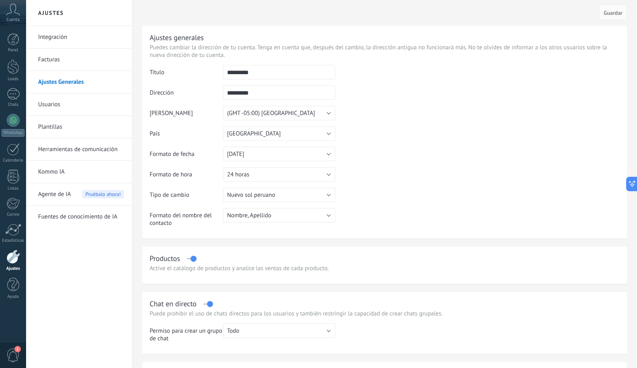
click at [63, 37] on link "Integración" at bounding box center [81, 37] width 86 height 22
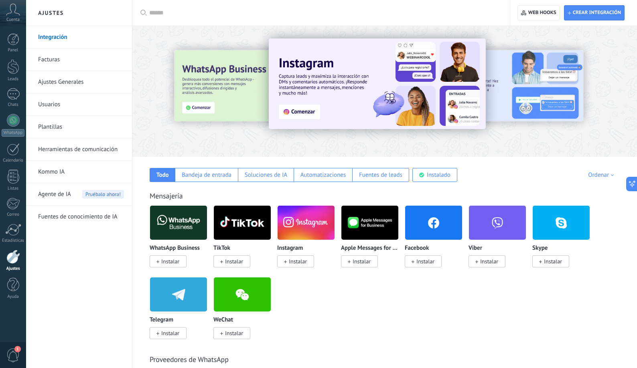
click at [60, 55] on link "Facturas" at bounding box center [81, 60] width 86 height 22
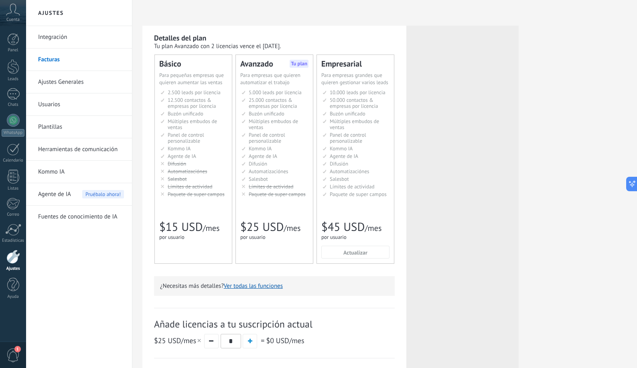
click at [60, 81] on link "Ajustes Generales" at bounding box center [81, 82] width 86 height 22
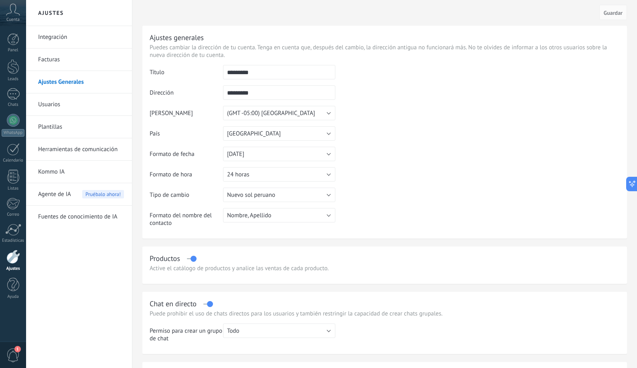
click at [53, 102] on link "Usuarios" at bounding box center [81, 105] width 86 height 22
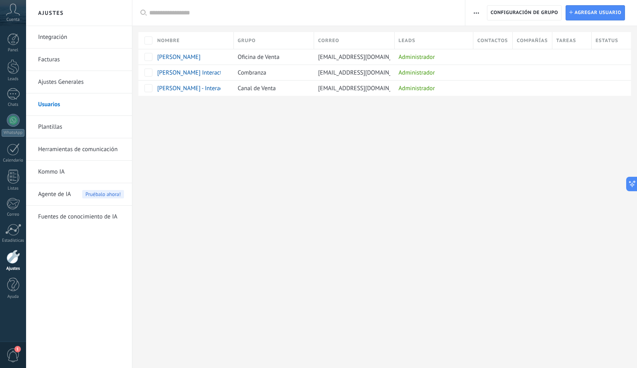
click at [54, 124] on link "Plantillas" at bounding box center [81, 127] width 86 height 22
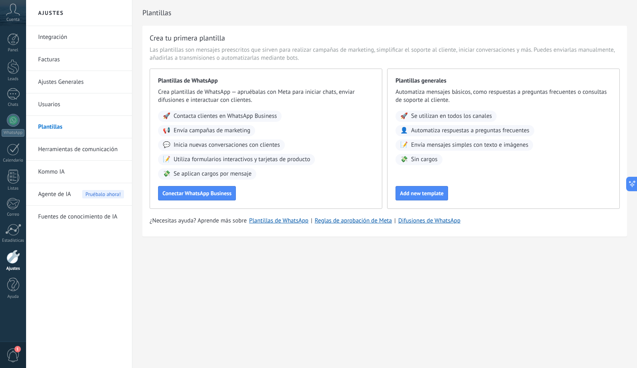
click at [63, 145] on link "Herramientas de comunicación" at bounding box center [81, 149] width 86 height 22
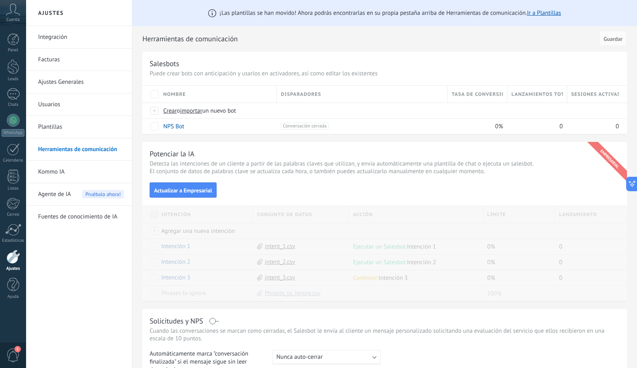
click at [55, 169] on link "Kommo IA" at bounding box center [81, 172] width 86 height 22
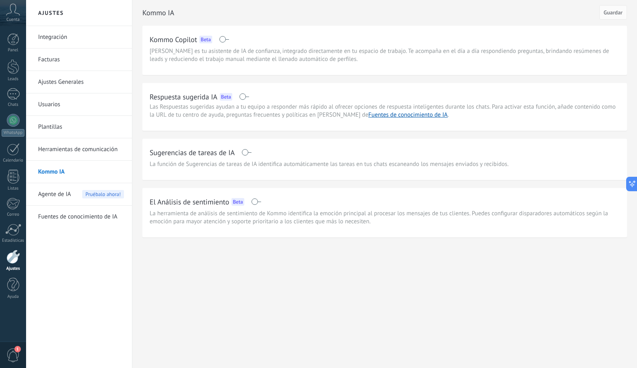
click at [58, 35] on link "Integración" at bounding box center [81, 37] width 86 height 22
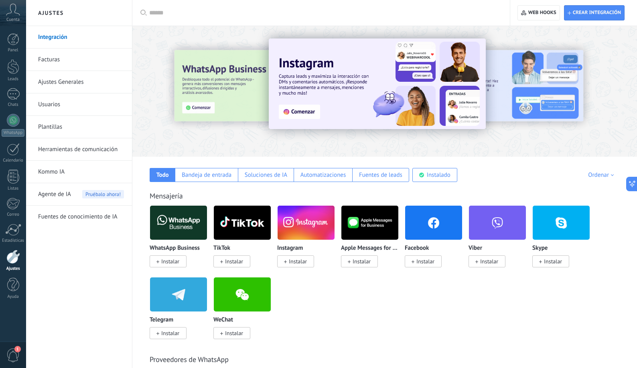
click at [75, 84] on link "Ajustes Generales" at bounding box center [81, 82] width 86 height 22
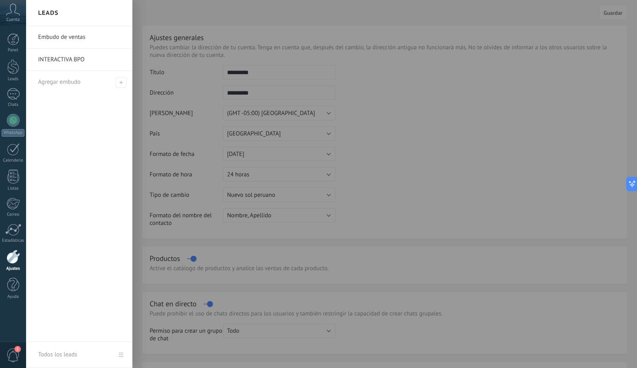
click at [119, 355] on link "Todos los leads" at bounding box center [79, 355] width 106 height 26
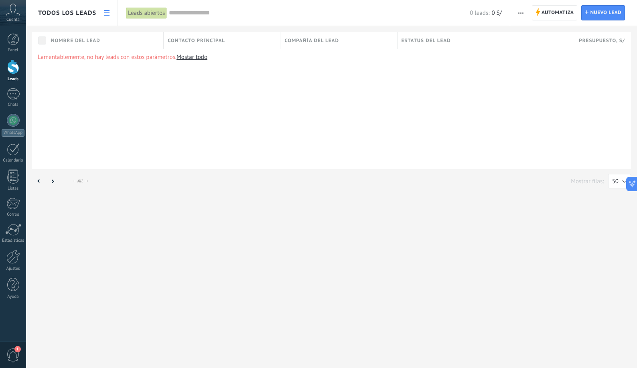
click at [108, 14] on icon at bounding box center [107, 13] width 6 height 6
click at [109, 12] on icon at bounding box center [107, 13] width 6 height 6
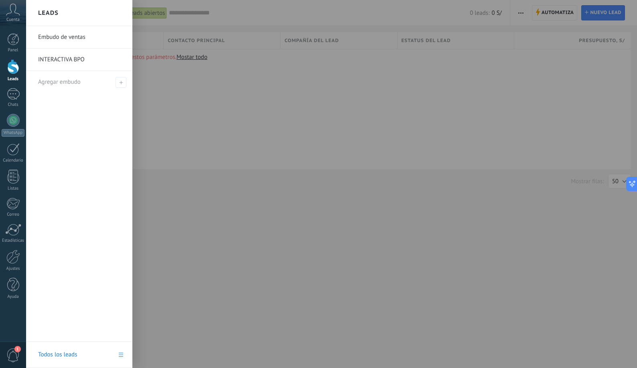
click at [68, 59] on link "INTERACTIVA BPO" at bounding box center [81, 60] width 86 height 22
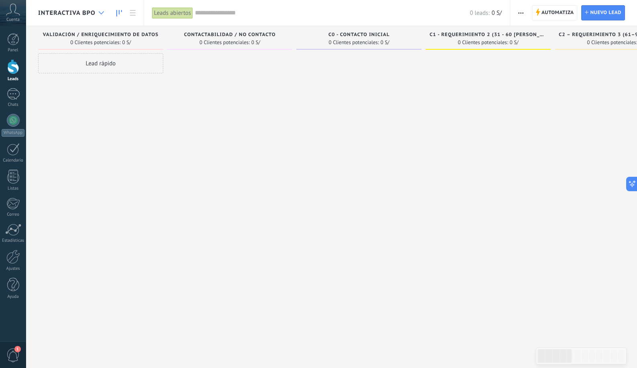
click at [102, 14] on use at bounding box center [101, 12] width 5 height 3
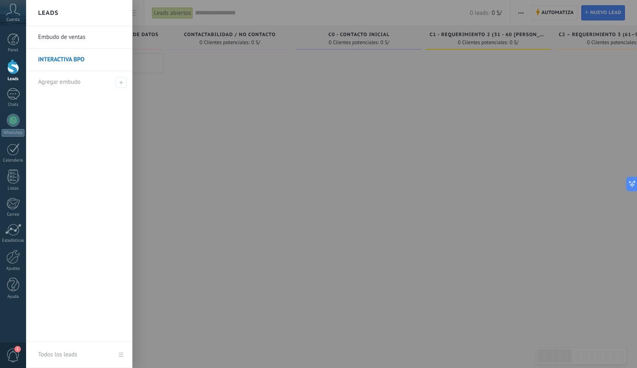
click at [67, 58] on link "INTERACTIVA BPO" at bounding box center [81, 60] width 86 height 22
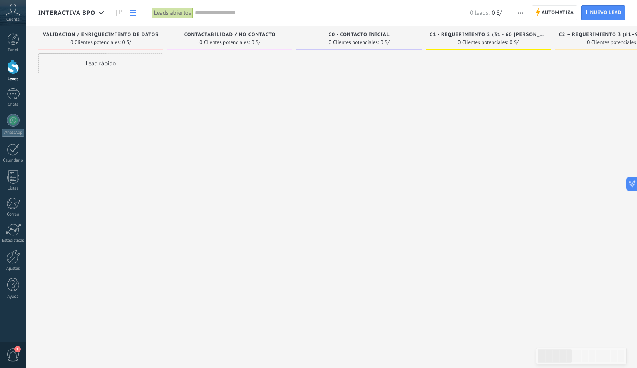
click at [130, 12] on icon at bounding box center [133, 13] width 6 height 6
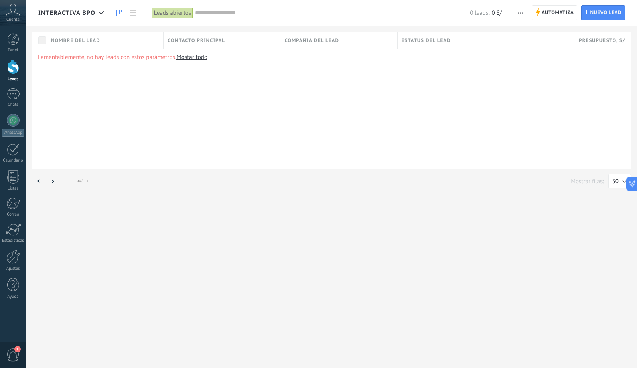
click at [119, 14] on use at bounding box center [119, 13] width 6 height 6
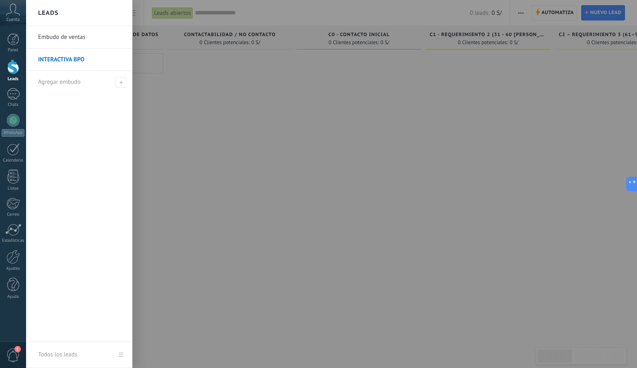
click at [12, 66] on div at bounding box center [13, 66] width 12 height 15
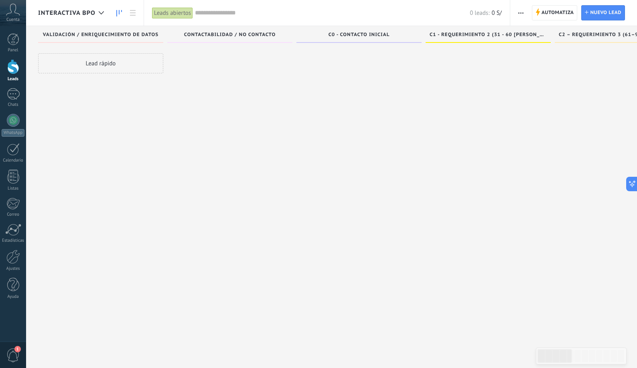
click at [524, 14] on button "button" at bounding box center [521, 12] width 12 height 15
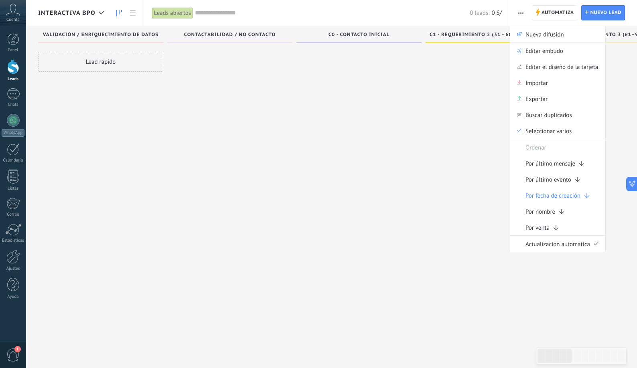
scroll to position [4, 0]
click at [545, 54] on span "Editar embudo" at bounding box center [545, 51] width 38 height 16
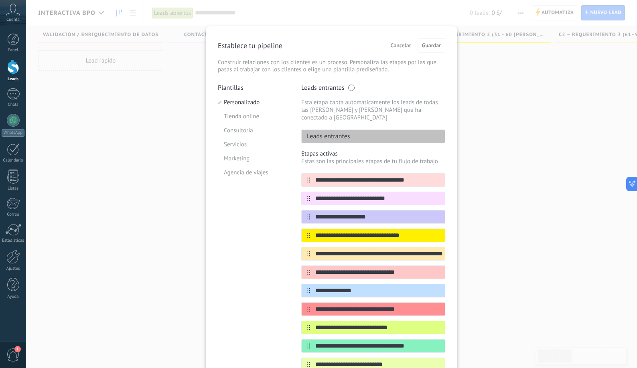
scroll to position [2, 0]
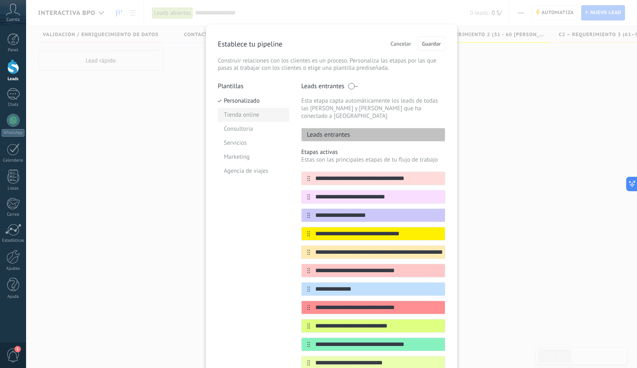
click at [237, 114] on li "Tienda online" at bounding box center [253, 115] width 71 height 14
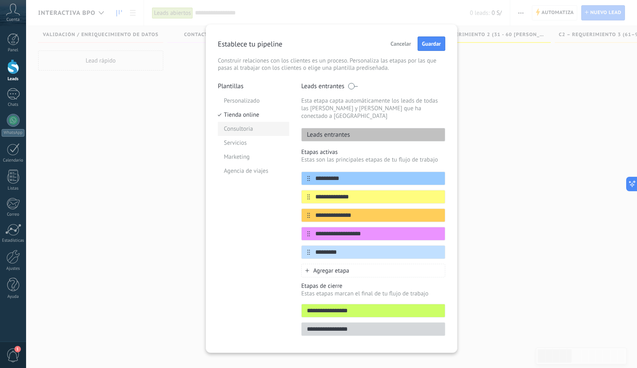
click at [243, 130] on li "Consultoria" at bounding box center [253, 129] width 71 height 14
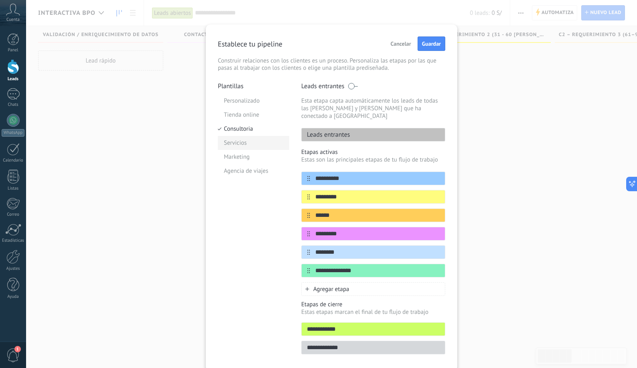
click at [241, 142] on li "Servicios" at bounding box center [253, 143] width 71 height 14
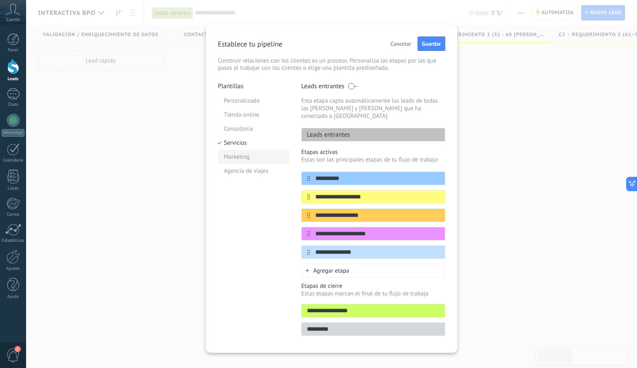
click at [240, 159] on li "Marketing" at bounding box center [253, 157] width 71 height 14
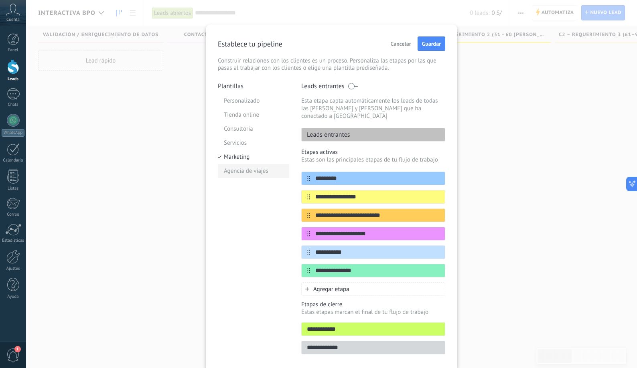
click at [246, 167] on li "Agencia de viajes" at bounding box center [253, 171] width 71 height 14
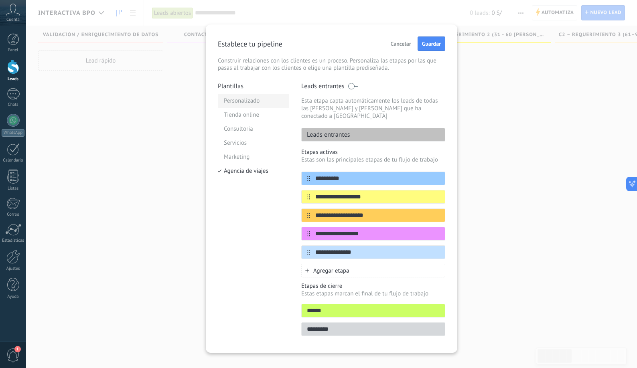
click at [242, 103] on li "Personalizado" at bounding box center [253, 101] width 71 height 14
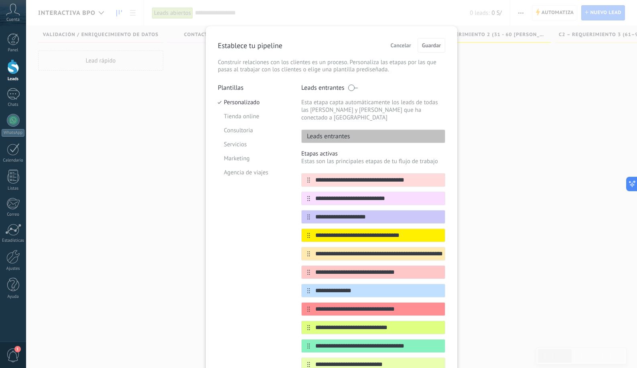
scroll to position [0, 0]
click at [484, 100] on div "**********" at bounding box center [331, 184] width 611 height 368
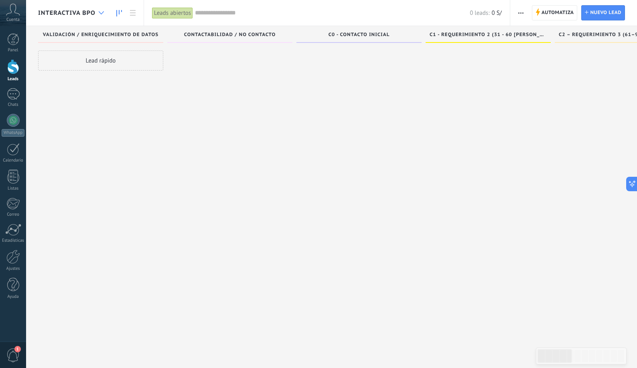
click at [102, 15] on div at bounding box center [101, 13] width 13 height 16
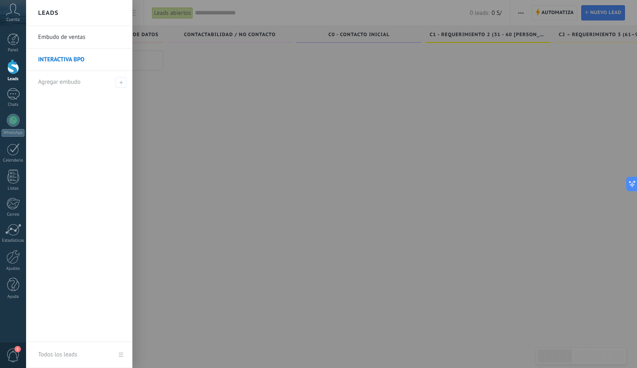
click at [119, 354] on link "Todos los leads" at bounding box center [79, 355] width 106 height 26
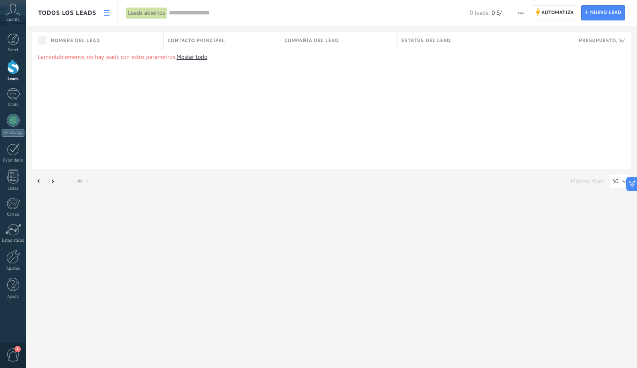
click at [518, 12] on button "button" at bounding box center [521, 12] width 12 height 15
click at [365, 106] on div "Lamentablemente, no hay leads con estos parámetros. Mostar todo" at bounding box center [331, 109] width 599 height 120
click at [77, 8] on div "Todos los leads" at bounding box center [67, 13] width 58 height 26
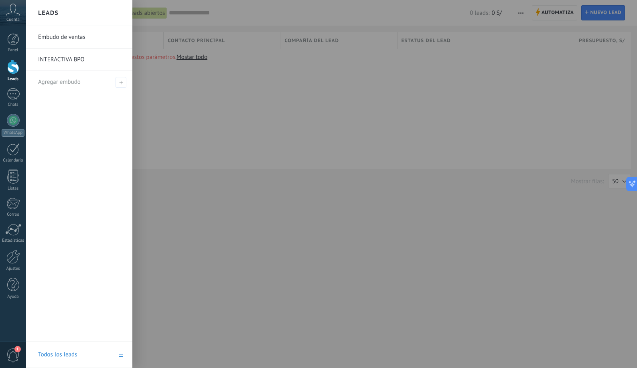
click at [75, 57] on link "INTERACTIVA BPO" at bounding box center [81, 60] width 86 height 22
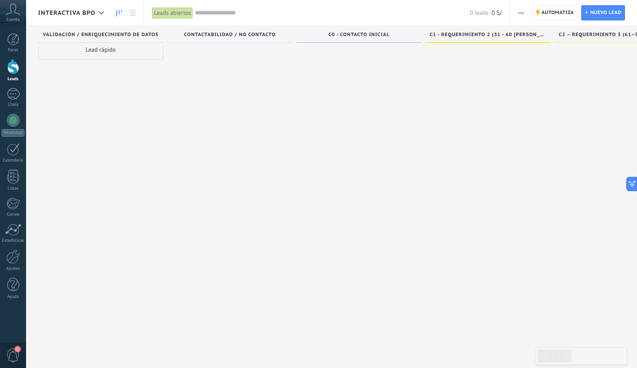
click at [525, 14] on button "button" at bounding box center [521, 12] width 12 height 15
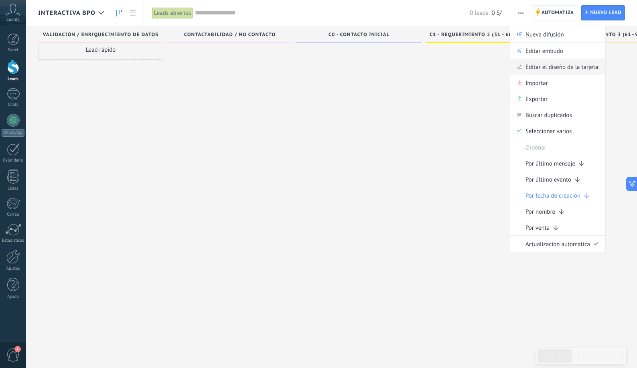
click at [563, 69] on span "Editar el diseño de la tarjeta" at bounding box center [562, 67] width 73 height 16
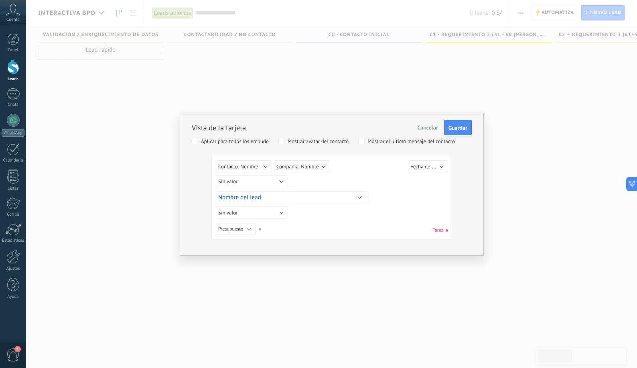
click at [317, 201] on button "Nombre del lead" at bounding box center [291, 197] width 150 height 12
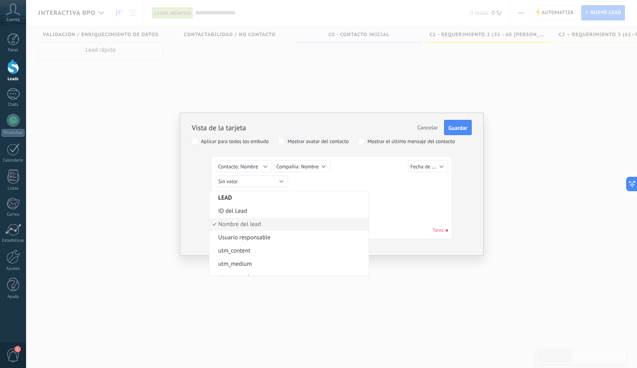
click at [343, 131] on div "Vista de la tarjeta Cancelar Guardar" at bounding box center [332, 123] width 280 height 24
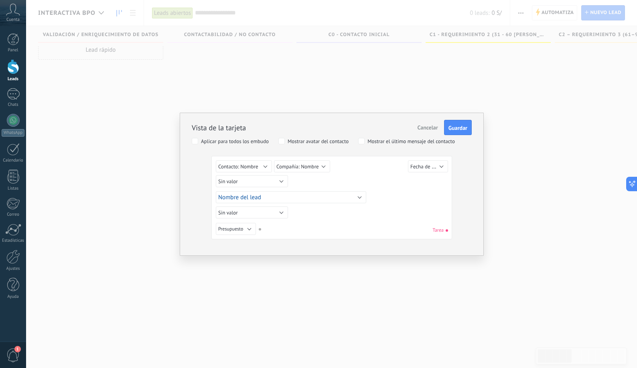
drag, startPoint x: 443, startPoint y: 78, endPoint x: 437, endPoint y: 79, distance: 6.5
click at [443, 78] on div "Vista de la tarjeta Cancelar Guardar Aplicar para todos los embudo Mostrar avat…" at bounding box center [331, 184] width 611 height 368
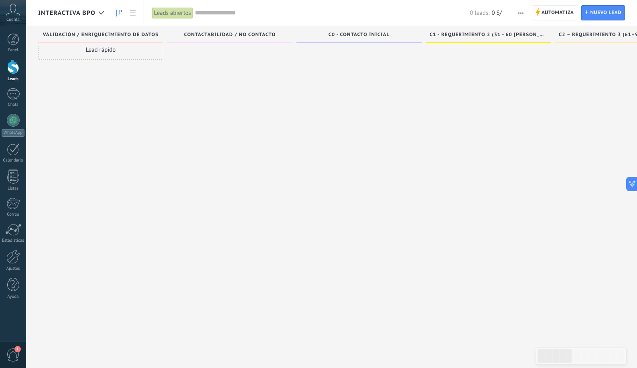
click at [525, 13] on button "button" at bounding box center [521, 12] width 12 height 15
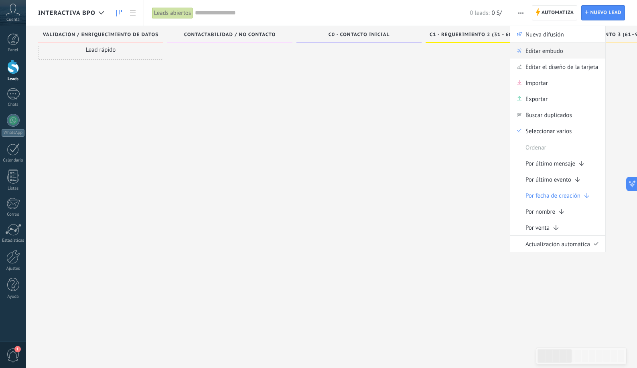
click at [539, 54] on span "Editar embudo" at bounding box center [545, 51] width 38 height 16
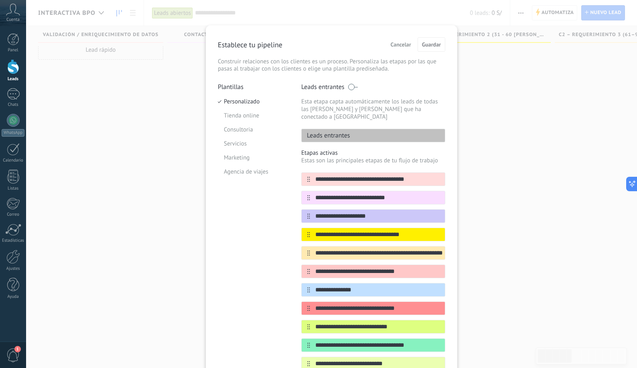
scroll to position [2, 0]
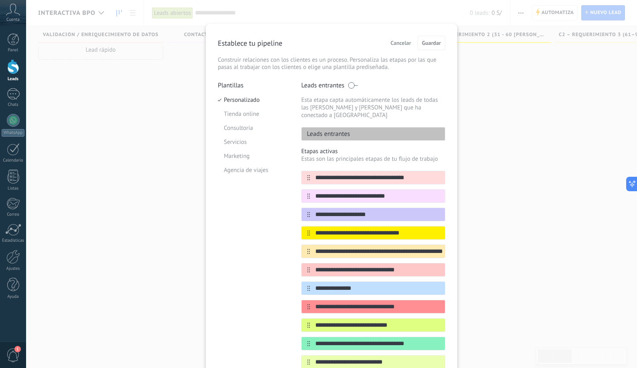
click at [543, 106] on div "**********" at bounding box center [331, 184] width 611 height 368
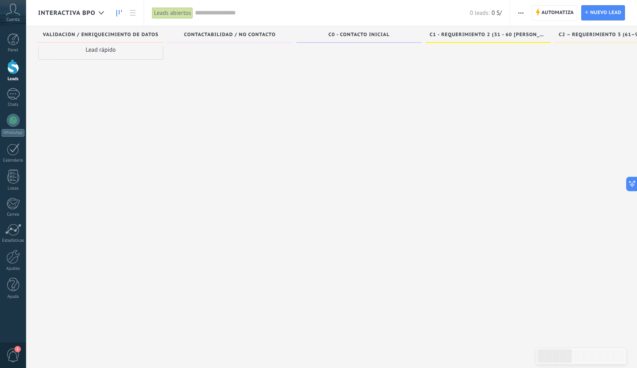
scroll to position [0, 0]
click at [103, 12] on use at bounding box center [101, 12] width 5 height 3
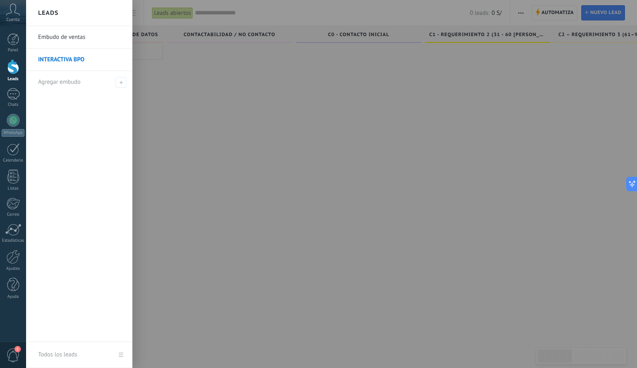
click at [217, 82] on div at bounding box center [344, 184] width 637 height 368
click at [6, 65] on link "Leads" at bounding box center [13, 70] width 26 height 22
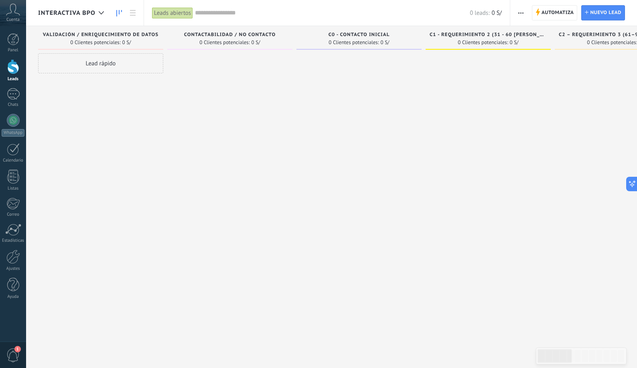
click at [11, 65] on div at bounding box center [13, 66] width 12 height 15
click at [10, 65] on div at bounding box center [13, 66] width 12 height 15
click at [13, 89] on div at bounding box center [13, 94] width 13 height 12
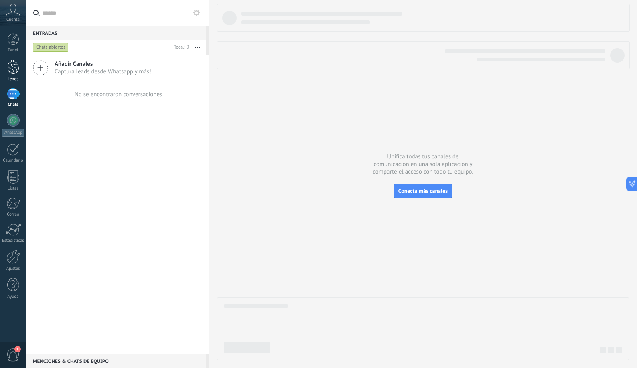
click at [17, 69] on div at bounding box center [13, 66] width 12 height 15
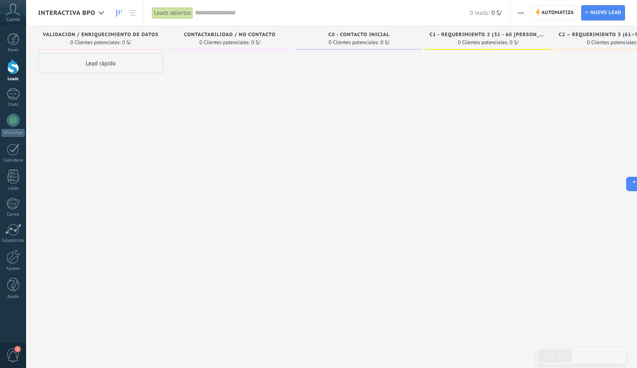
click at [72, 11] on span "INTERACTIVA BPO" at bounding box center [66, 13] width 57 height 8
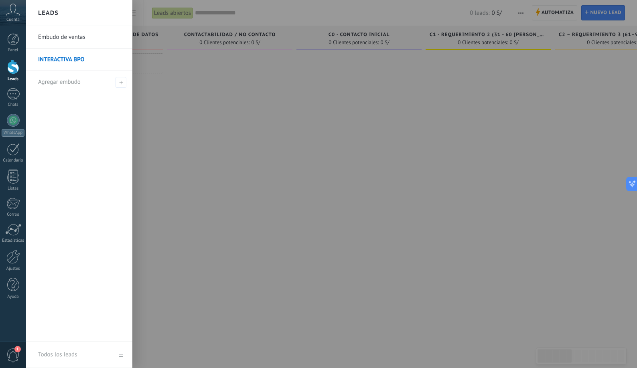
click at [51, 12] on h2 "Leads" at bounding box center [48, 12] width 20 height 25
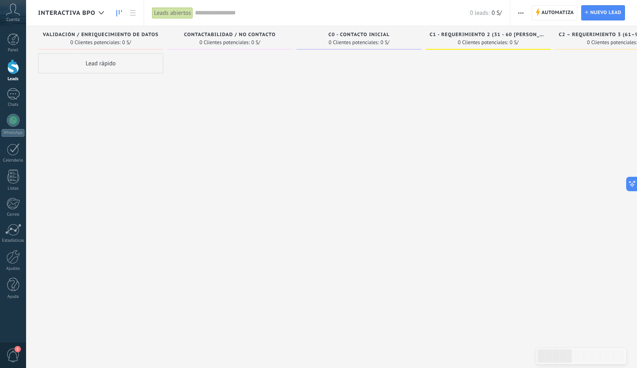
click at [51, 12] on span "INTERACTIVA BPO" at bounding box center [66, 13] width 57 height 8
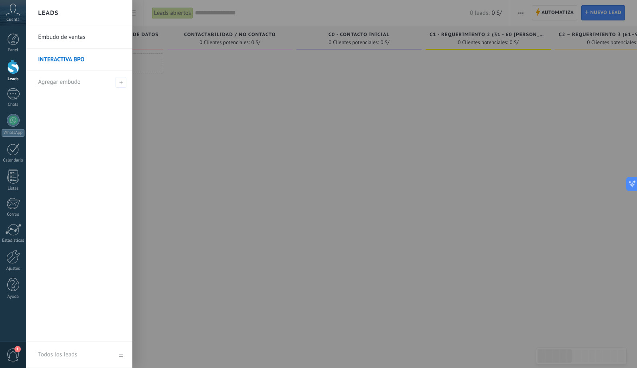
click at [51, 12] on h2 "Leads" at bounding box center [48, 12] width 20 height 25
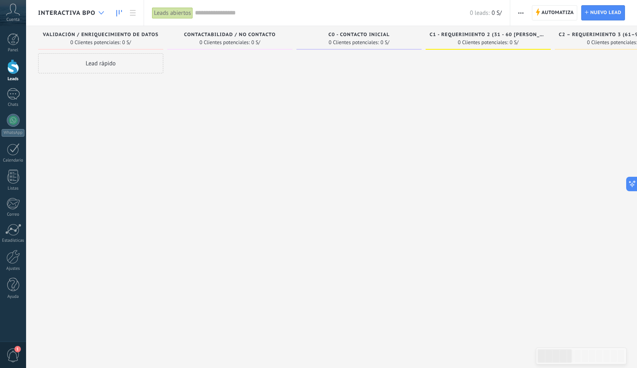
click at [102, 13] on use at bounding box center [101, 12] width 5 height 3
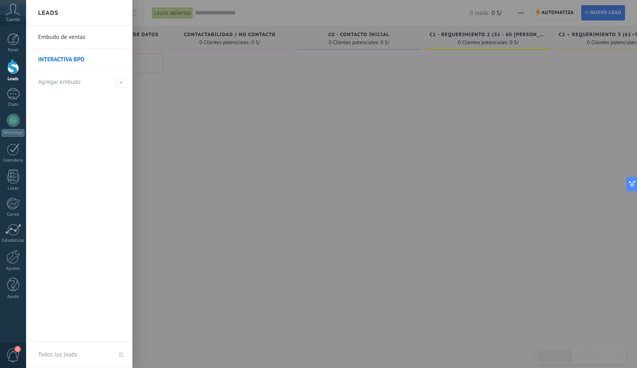
click at [102, 13] on div "Leads" at bounding box center [79, 13] width 106 height 26
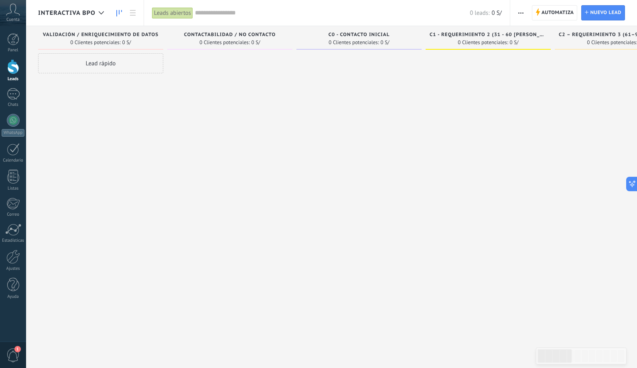
click at [56, 13] on span "INTERACTIVA BPO" at bounding box center [66, 13] width 57 height 8
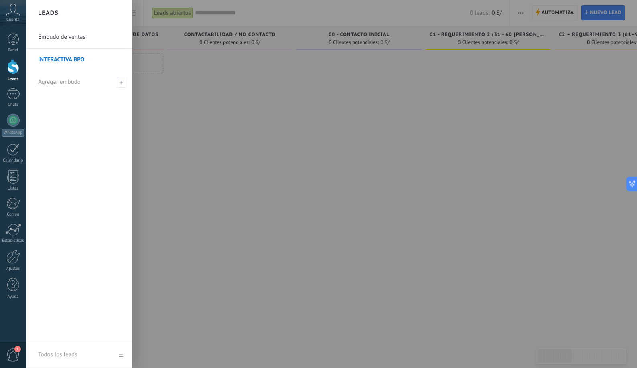
click at [56, 13] on h2 "Leads" at bounding box center [48, 12] width 20 height 25
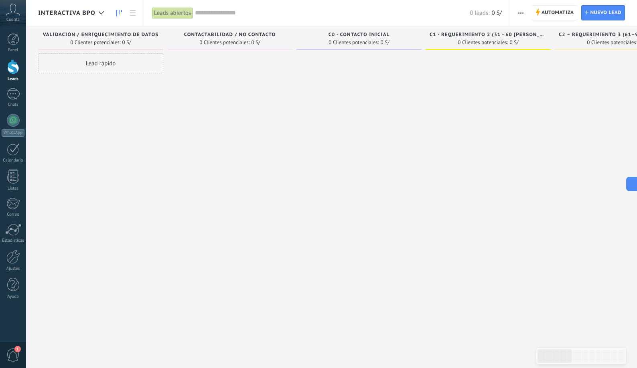
click at [67, 13] on span "INTERACTIVA BPO" at bounding box center [66, 13] width 57 height 8
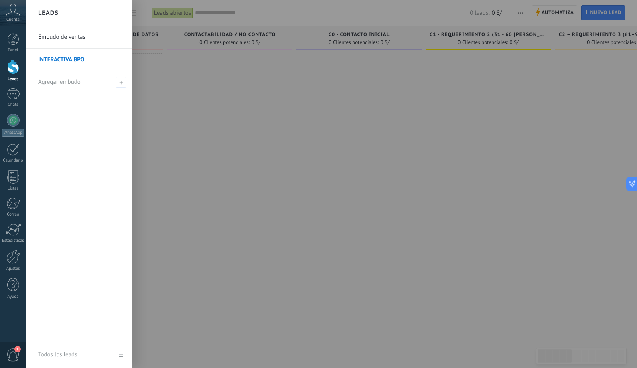
click at [67, 13] on div "Leads" at bounding box center [79, 13] width 106 height 26
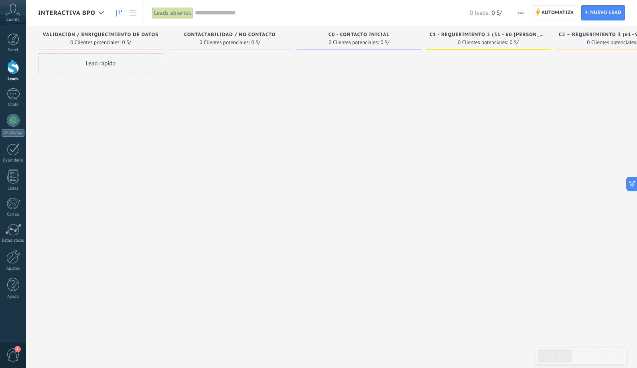
drag, startPoint x: 80, startPoint y: 12, endPoint x: 52, endPoint y: 12, distance: 28.1
click at [52, 12] on span "INTERACTIVA BPO" at bounding box center [66, 13] width 57 height 8
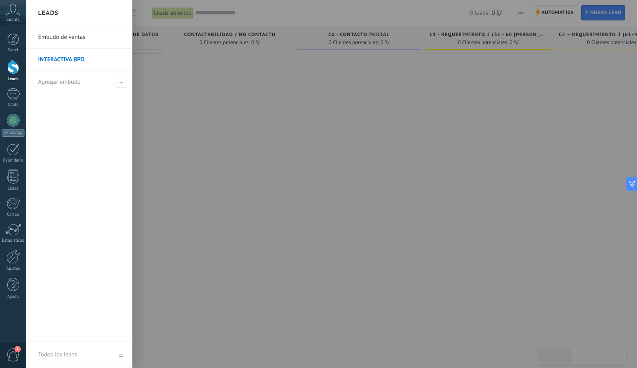
click at [221, 11] on div at bounding box center [344, 184] width 637 height 368
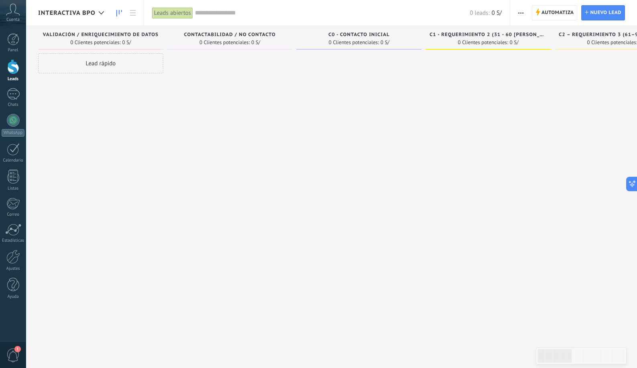
click at [221, 14] on input "text" at bounding box center [332, 13] width 275 height 8
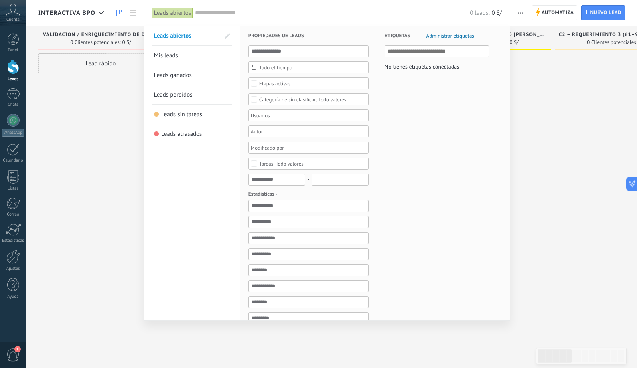
click at [170, 55] on span "Mis leads" at bounding box center [166, 56] width 24 height 8
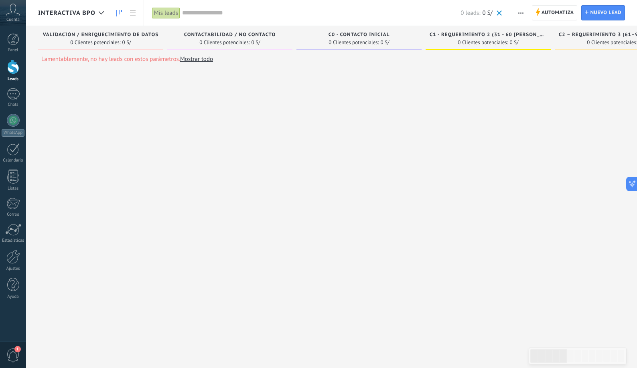
click at [213, 13] on input "text" at bounding box center [321, 13] width 278 height 8
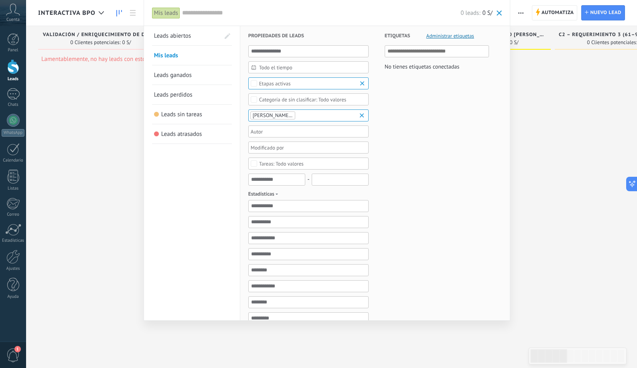
click at [561, 124] on div at bounding box center [318, 184] width 637 height 368
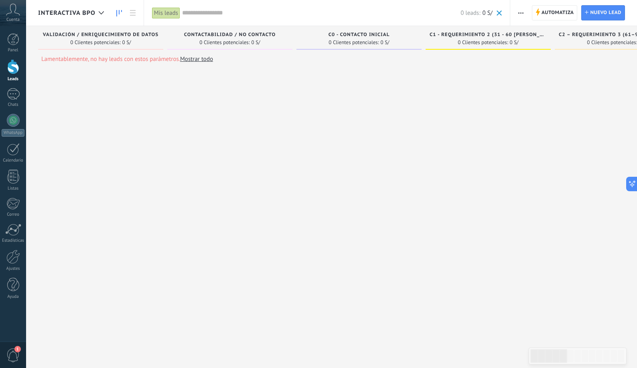
click at [171, 11] on div "Mis leads" at bounding box center [166, 13] width 28 height 12
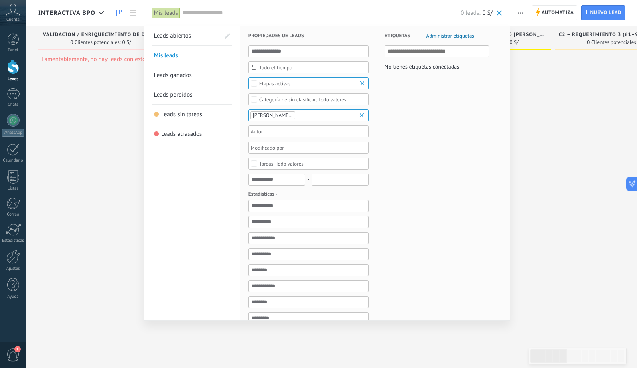
click at [172, 41] on link "Leads abiertos" at bounding box center [187, 35] width 66 height 19
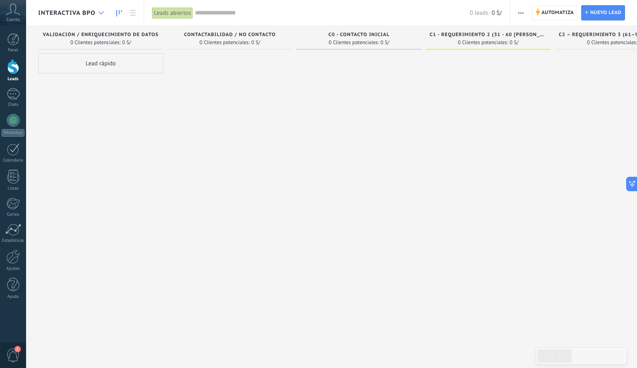
click at [100, 12] on icon at bounding box center [101, 12] width 5 height 3
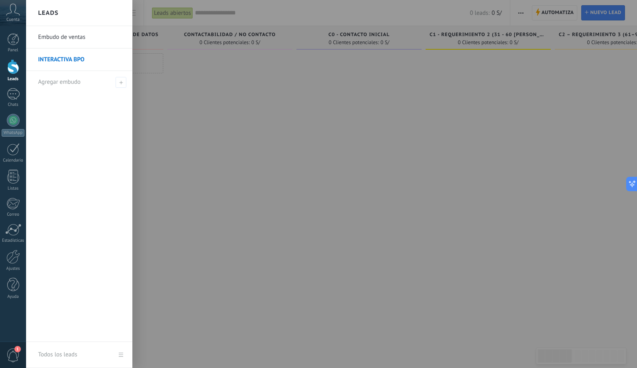
click at [75, 58] on link "INTERACTIVA BPO" at bounding box center [81, 60] width 86 height 22
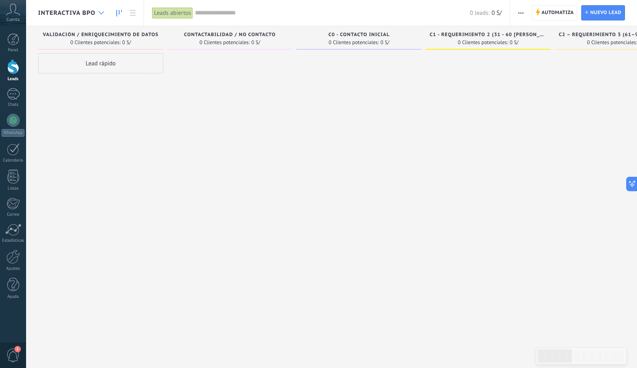
click at [100, 13] on icon at bounding box center [101, 12] width 5 height 3
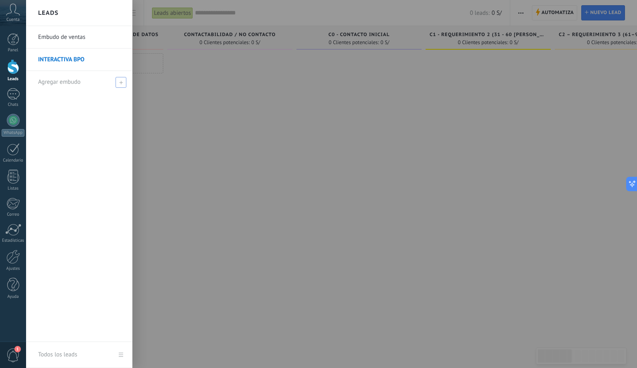
click at [87, 82] on div "Agregar embudo" at bounding box center [81, 82] width 86 height 22
click at [93, 108] on div "Embudo de ventas INTERACTIVA BPO" at bounding box center [79, 184] width 106 height 316
click at [18, 193] on div "Panel Leads Chats WhatsApp Clientes" at bounding box center [13, 170] width 26 height 274
click at [254, 173] on div at bounding box center [344, 184] width 637 height 368
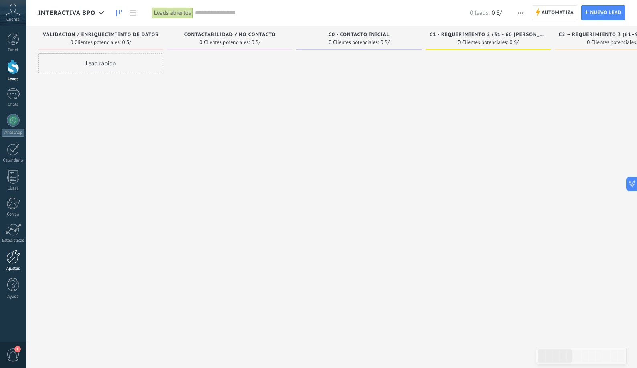
click at [8, 260] on div at bounding box center [13, 257] width 14 height 14
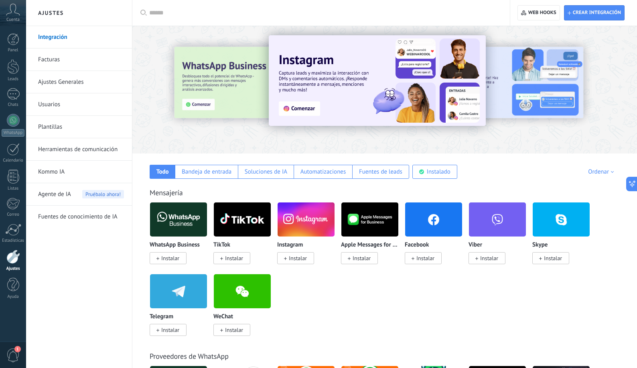
scroll to position [4, 0]
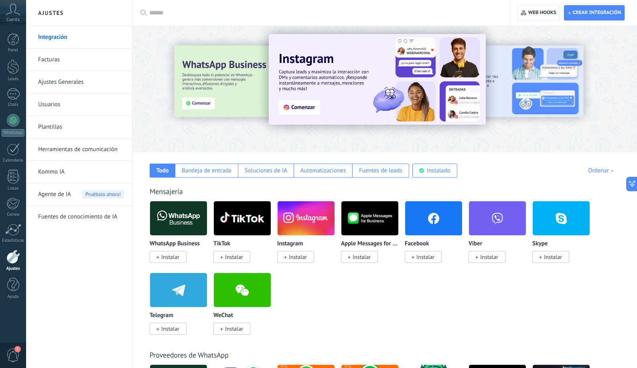
click at [54, 57] on link "Facturas" at bounding box center [81, 60] width 86 height 22
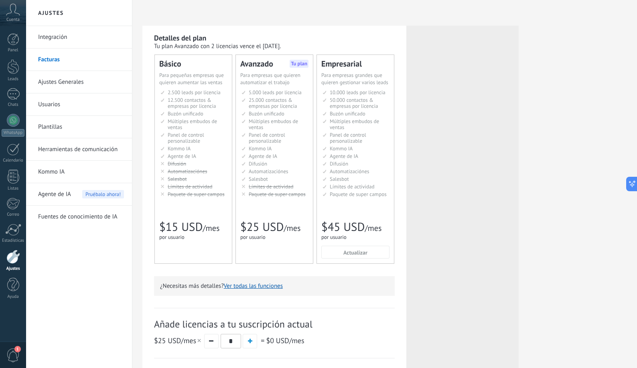
click at [59, 79] on link "Ajustes Generales" at bounding box center [81, 82] width 86 height 22
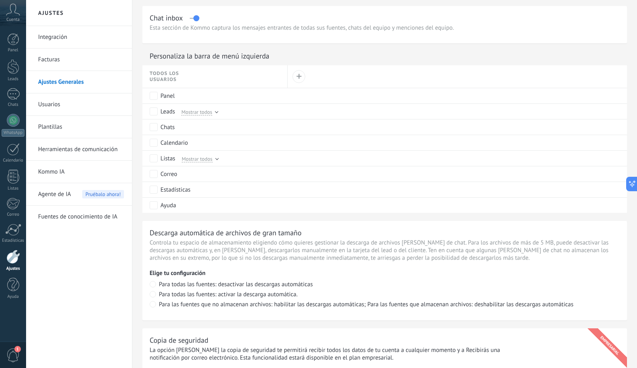
scroll to position [357, 0]
click at [218, 112] on div "Leads Mostrar todos" at bounding box center [217, 110] width 134 height 15
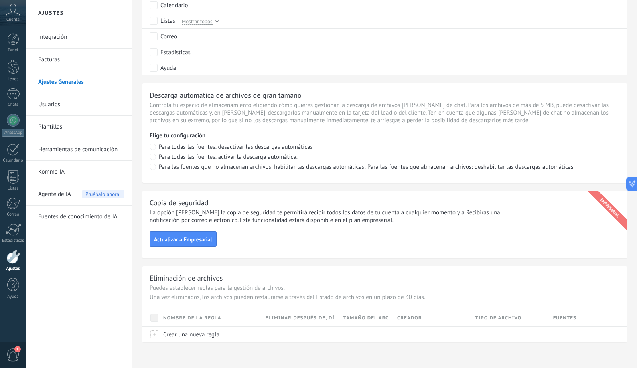
scroll to position [494, 0]
click at [49, 104] on link "Usuarios" at bounding box center [81, 105] width 86 height 22
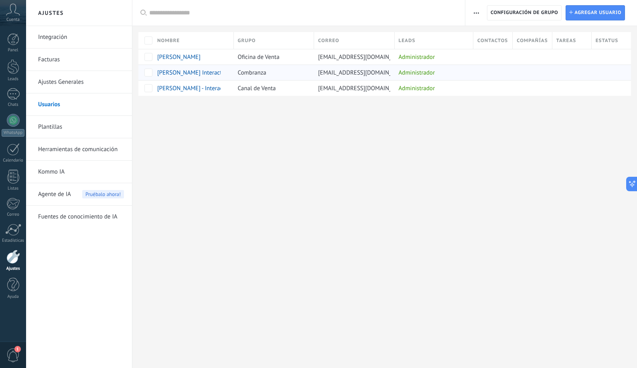
click at [205, 74] on span "[PERSON_NAME] InteractivaBpo" at bounding box center [198, 73] width 82 height 8
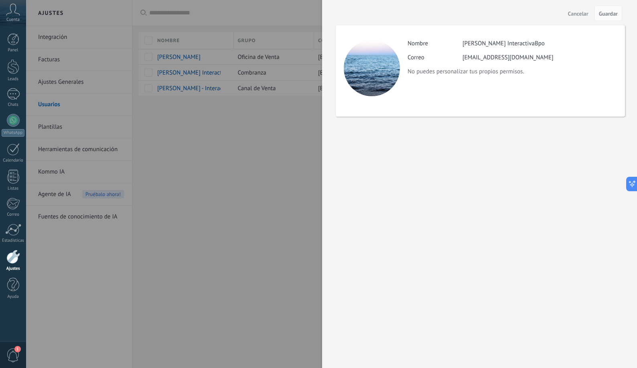
click at [188, 172] on div at bounding box center [318, 184] width 637 height 368
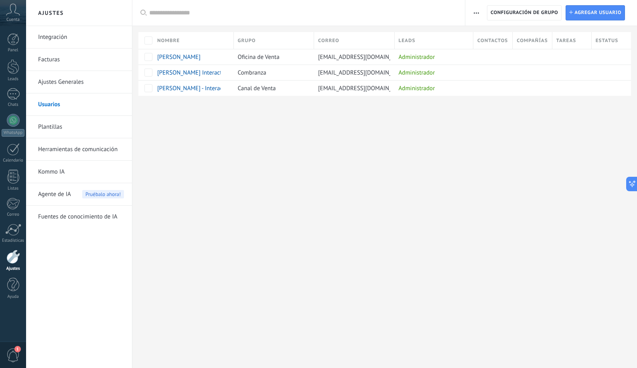
click at [52, 131] on link "Plantillas" at bounding box center [81, 127] width 86 height 22
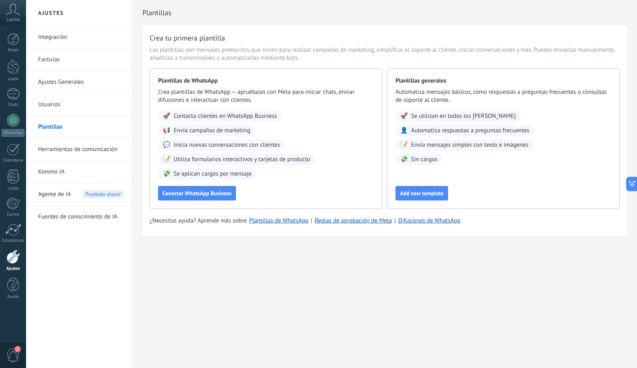
click at [83, 151] on link "Herramientas de comunicación" at bounding box center [81, 149] width 86 height 22
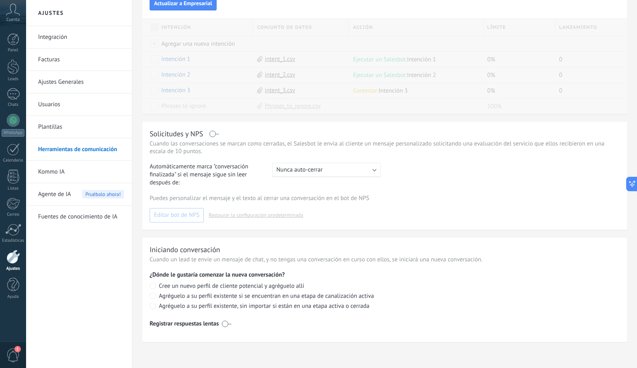
click at [58, 172] on link "Kommo IA" at bounding box center [81, 172] width 86 height 22
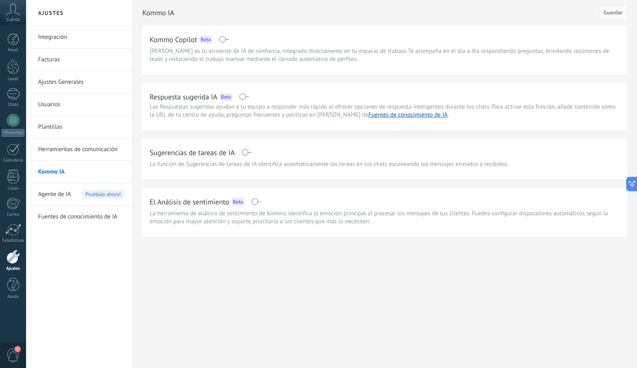
click at [58, 199] on span "Agente de IA" at bounding box center [54, 194] width 33 height 22
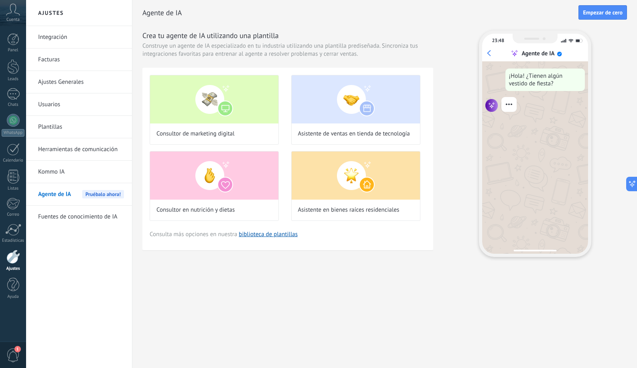
click at [70, 218] on link "Fuentes de conocimiento de IA" at bounding box center [81, 217] width 86 height 22
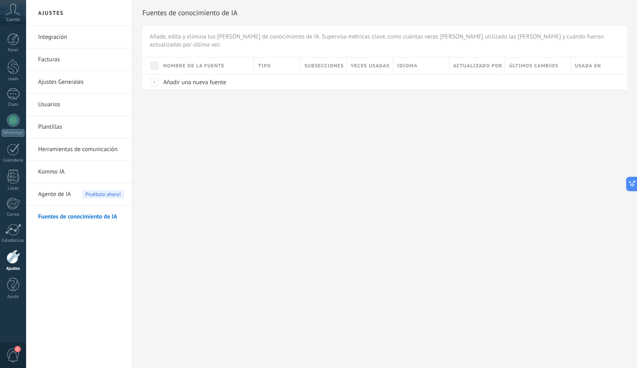
click at [17, 349] on span "1" at bounding box center [17, 349] width 6 height 6
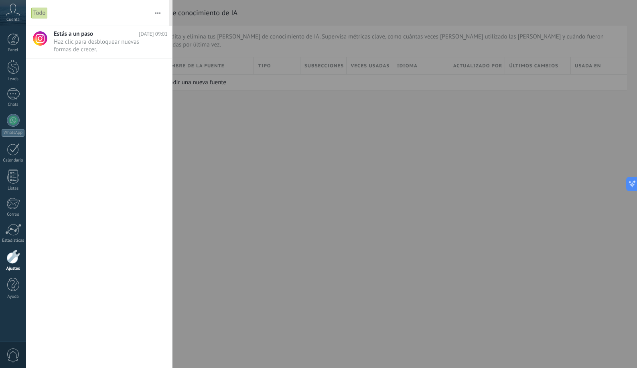
click at [17, 349] on span "0" at bounding box center [13, 356] width 14 height 14
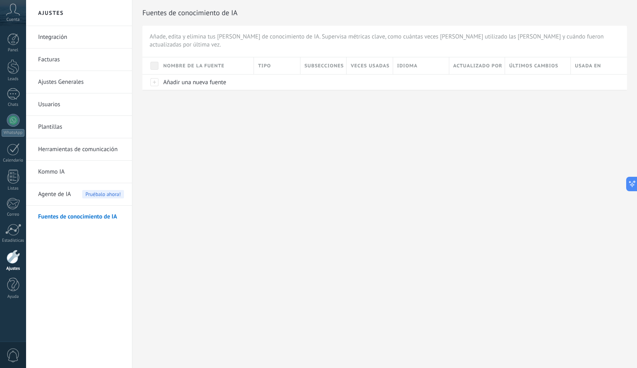
click at [14, 256] on div at bounding box center [13, 257] width 14 height 14
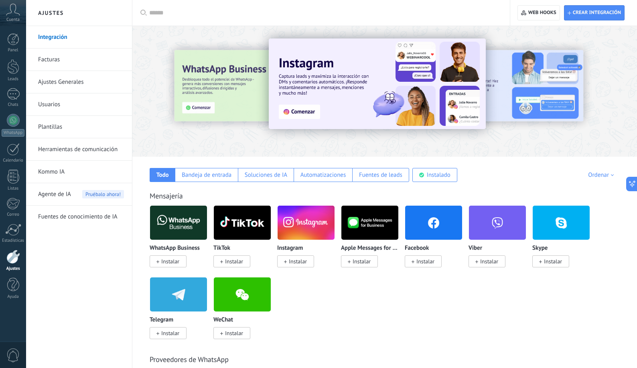
scroll to position [2, 0]
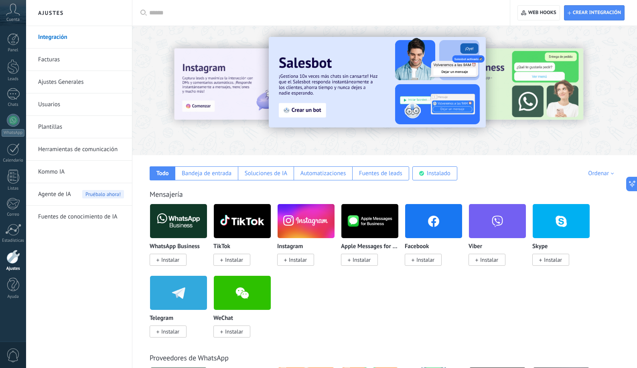
click at [48, 12] on h2 "Ajustes" at bounding box center [79, 13] width 86 height 26
click at [53, 58] on link "Facturas" at bounding box center [81, 60] width 86 height 22
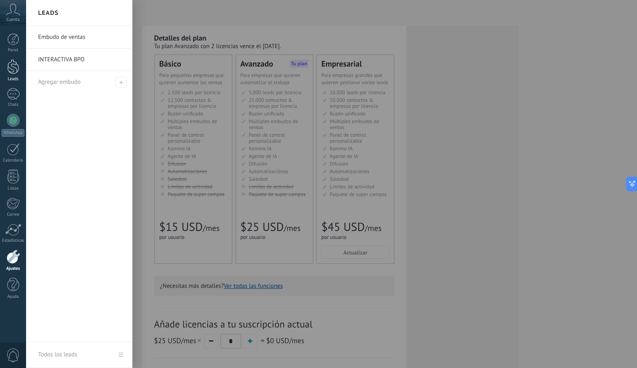
click at [14, 71] on div at bounding box center [13, 66] width 12 height 15
